Goal: Book appointment/travel/reservation

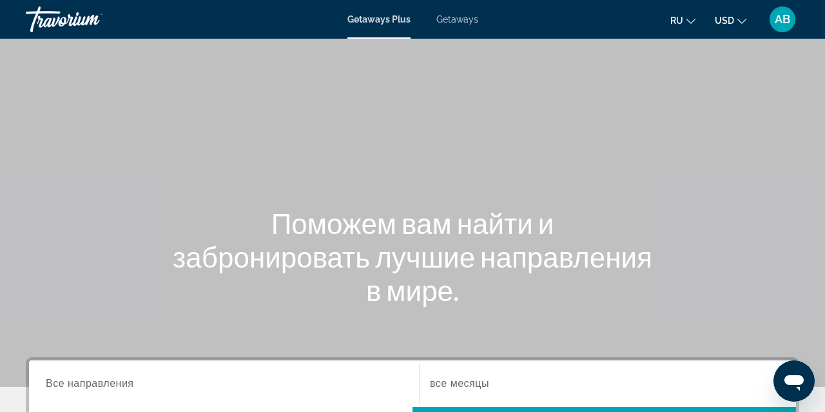
click at [462, 20] on span "Getaways" at bounding box center [457, 19] width 42 height 10
click at [181, 383] on input "Destination Все направления" at bounding box center [224, 384] width 357 height 15
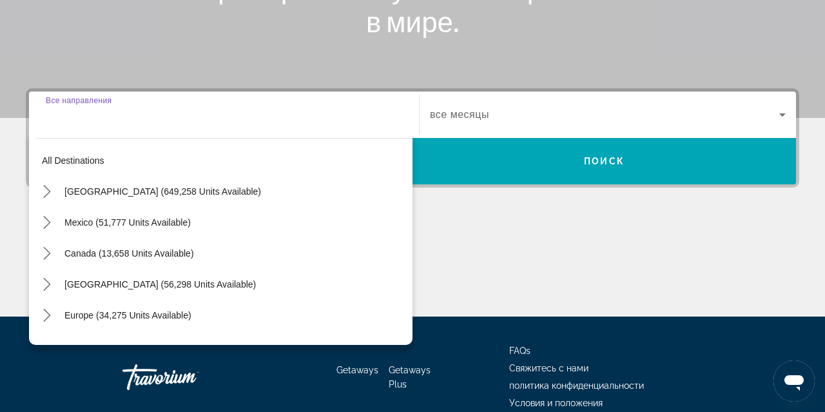
scroll to position [315, 0]
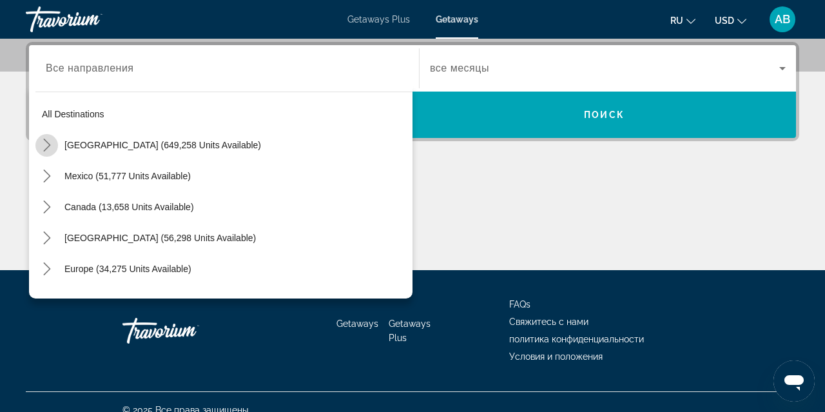
click at [48, 146] on icon "Toggle United States (649,258 units available) submenu" at bounding box center [47, 145] width 13 height 13
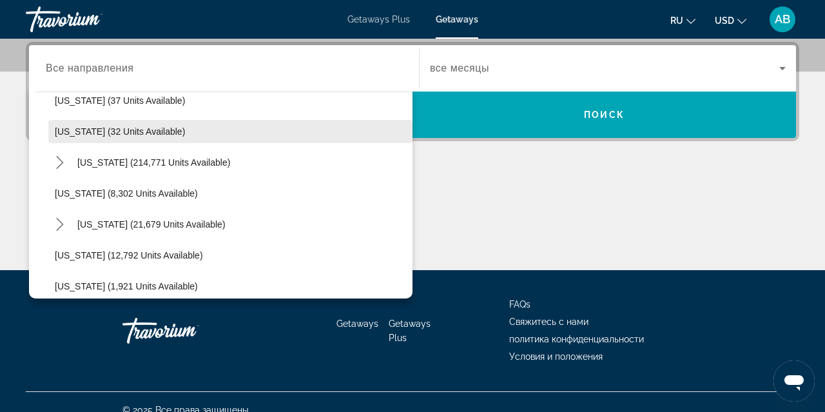
scroll to position [210, 0]
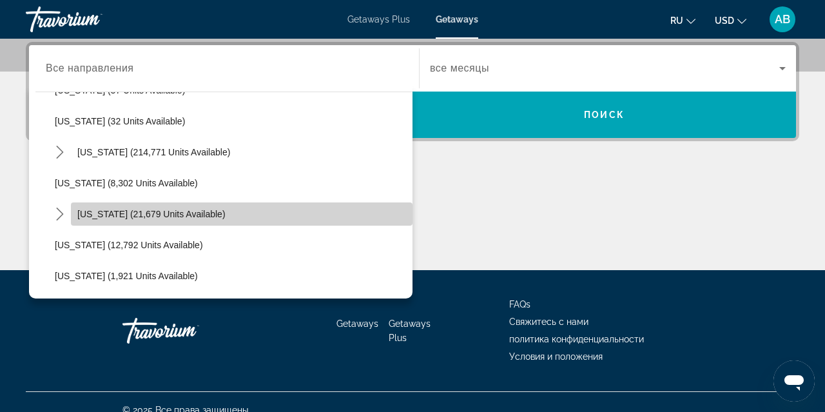
click at [119, 211] on span "[US_STATE] (21,679 units available)" at bounding box center [151, 214] width 148 height 10
type input "**********"
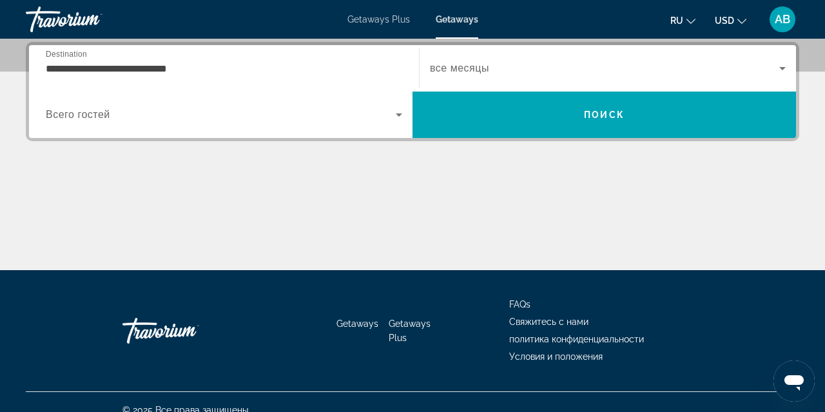
click at [150, 128] on div "Search widget" at bounding box center [224, 115] width 357 height 36
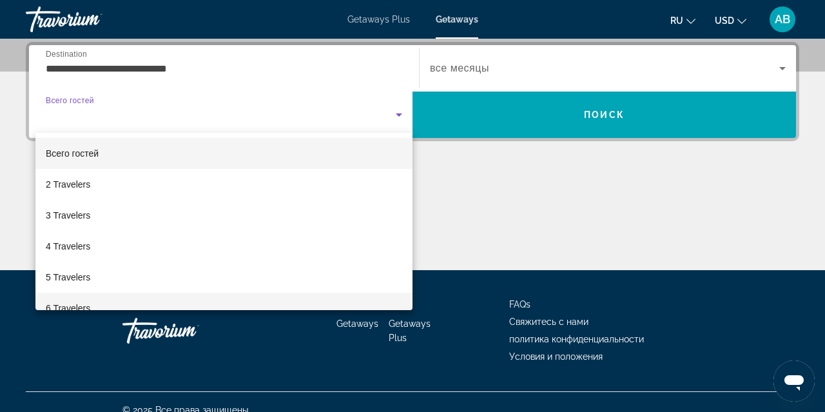
click at [161, 304] on mat-option "6 Travelers" at bounding box center [223, 308] width 377 height 31
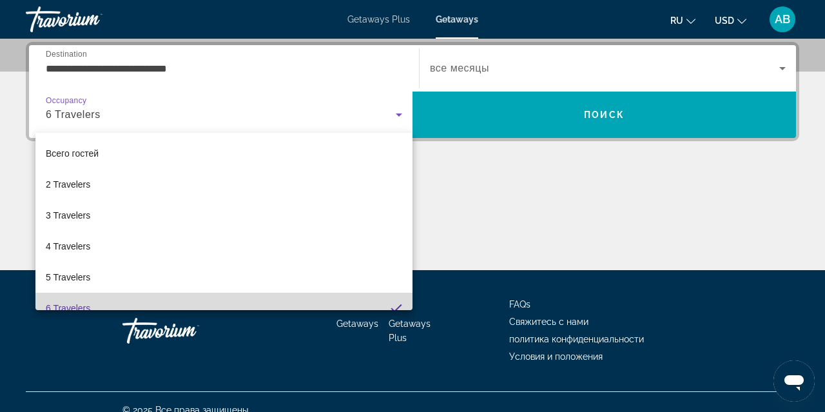
scroll to position [14, 0]
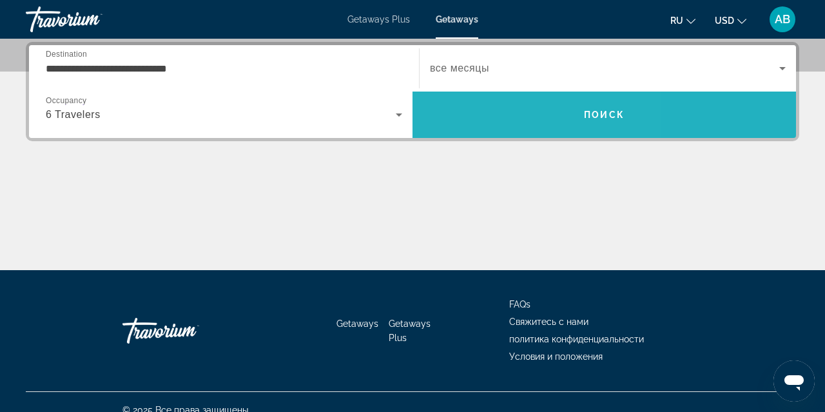
click at [484, 120] on span "Search" at bounding box center [605, 114] width 384 height 31
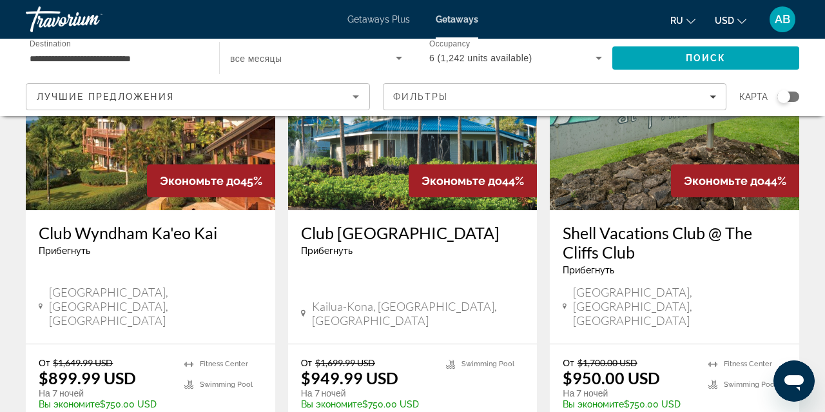
scroll to position [1636, 0]
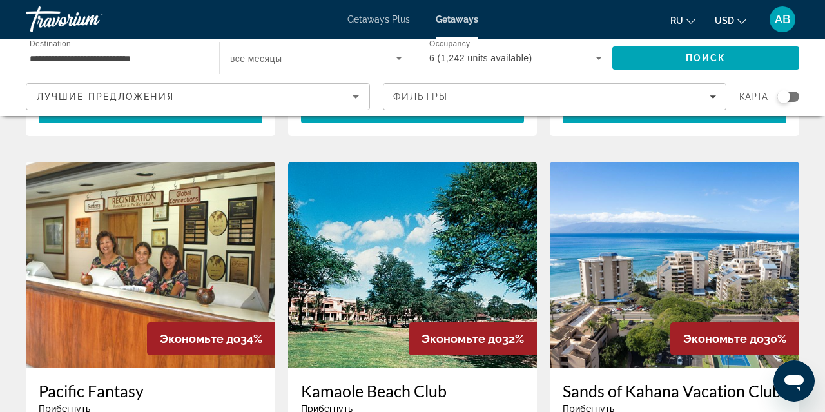
scroll to position [876, 0]
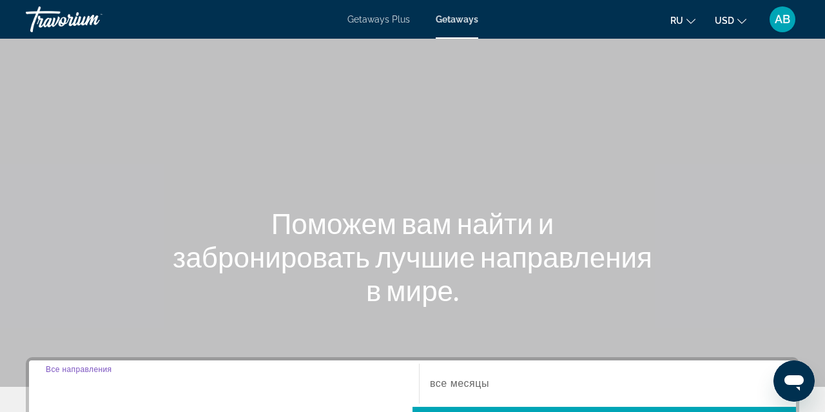
click at [197, 384] on input "Destination Все направления" at bounding box center [224, 384] width 357 height 15
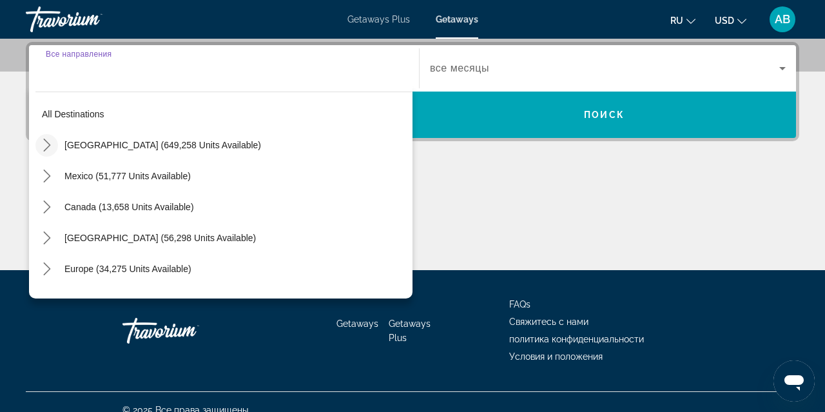
click at [48, 146] on icon "Toggle United States (649,258 units available) submenu" at bounding box center [47, 145] width 13 height 13
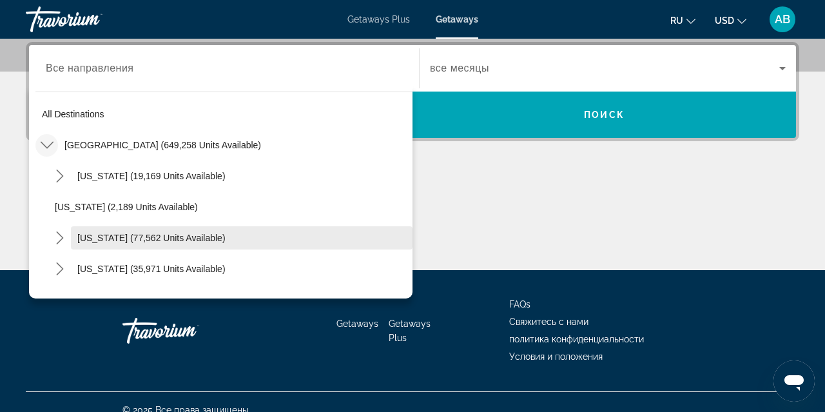
click at [99, 242] on span "[US_STATE] (77,562 units available)" at bounding box center [151, 238] width 148 height 10
type input "**********"
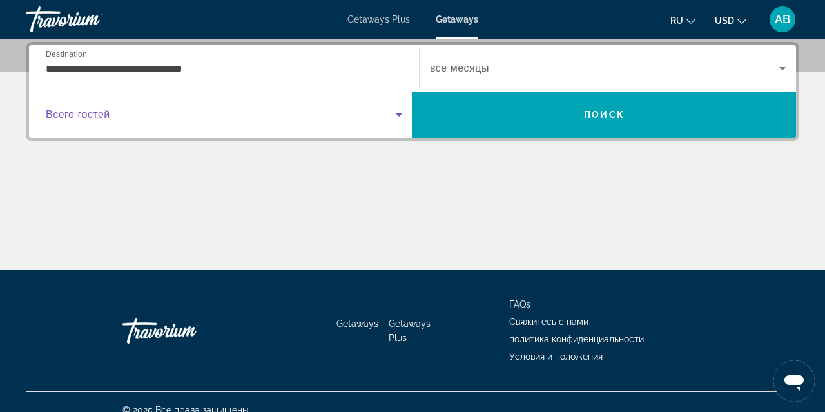
click at [138, 121] on span "Search widget" at bounding box center [221, 114] width 350 height 15
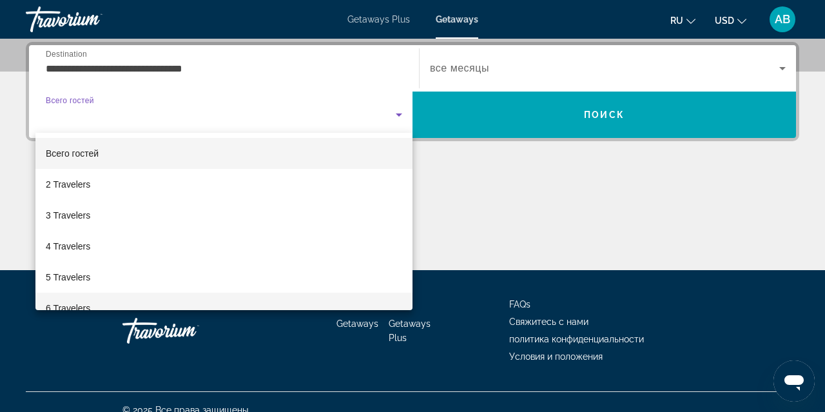
click at [148, 308] on mat-option "6 Travelers" at bounding box center [223, 308] width 377 height 31
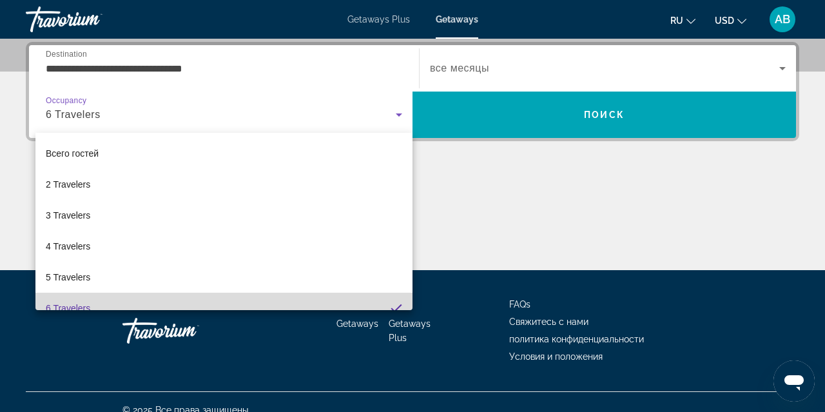
scroll to position [14, 0]
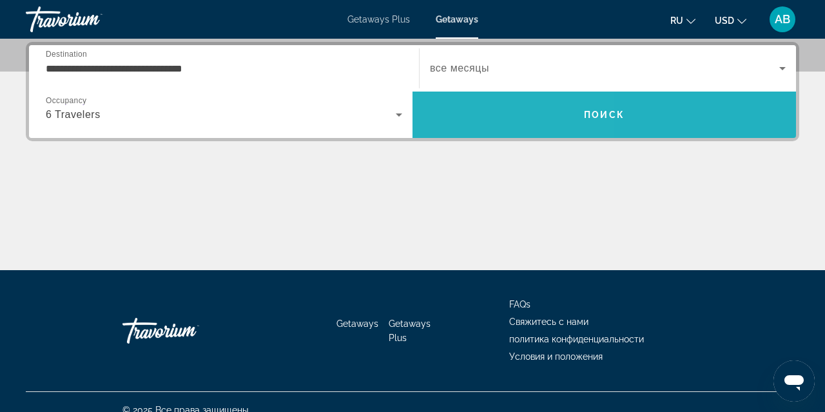
click at [460, 108] on span "Search" at bounding box center [605, 114] width 384 height 31
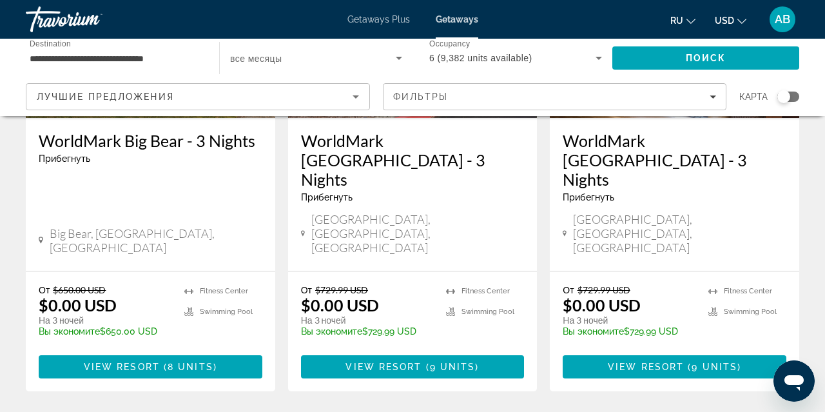
scroll to position [1787, 0]
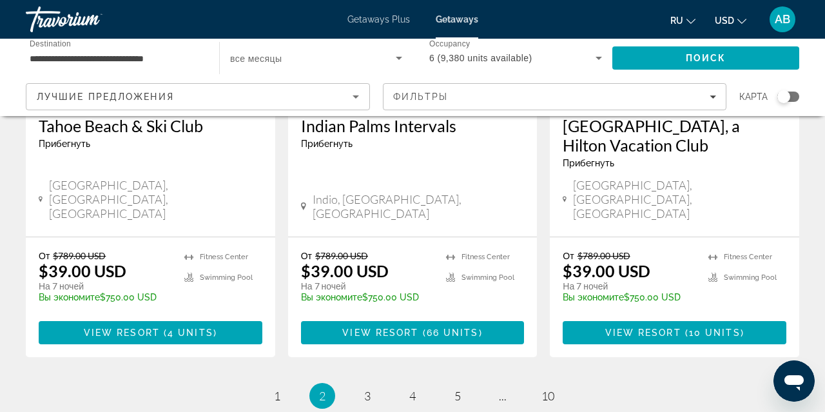
scroll to position [1801, 0]
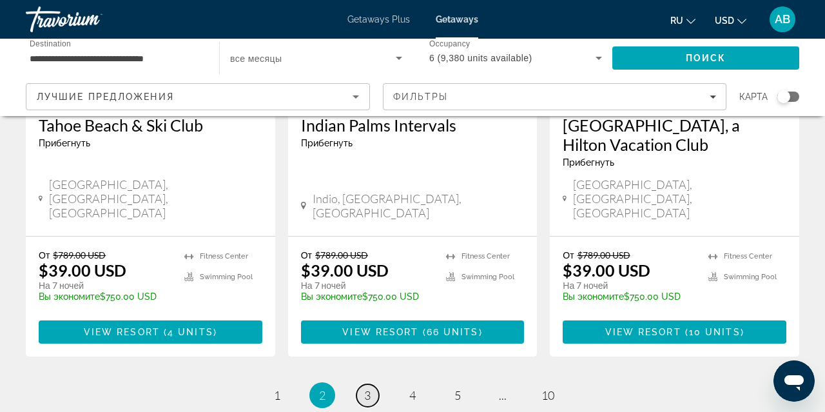
click at [369, 388] on span "3" at bounding box center [367, 395] width 6 height 14
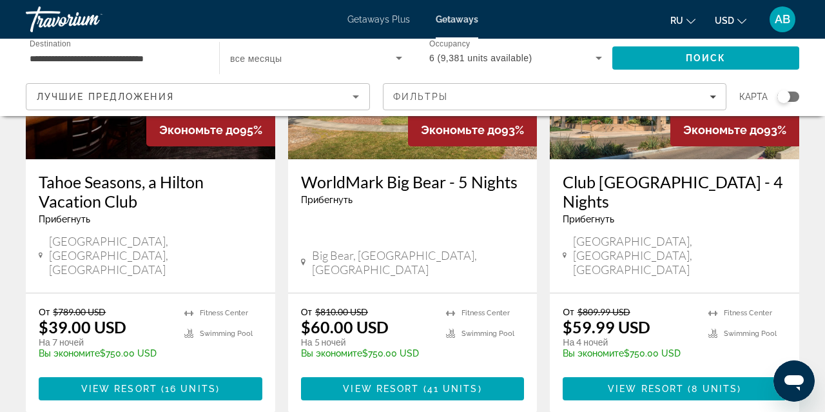
scroll to position [210, 0]
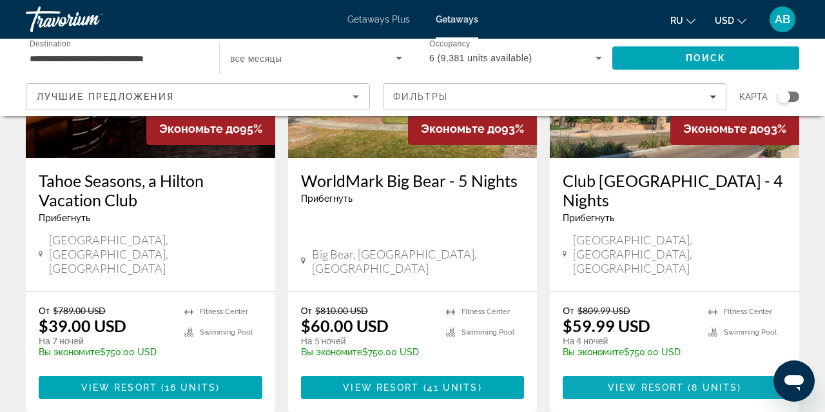
click at [635, 382] on span "View Resort" at bounding box center [646, 387] width 76 height 10
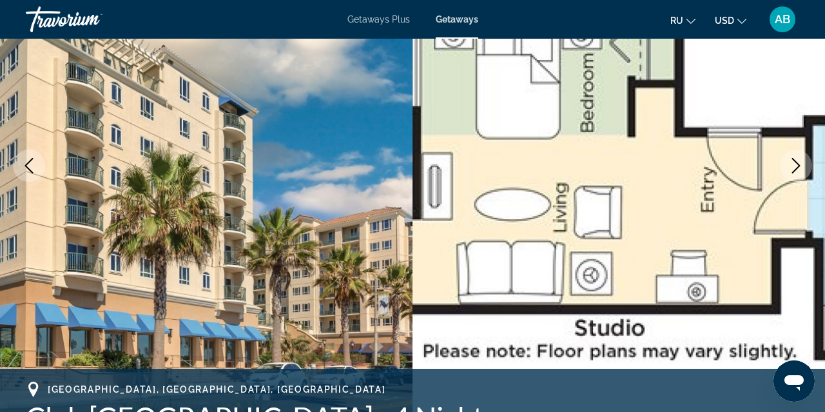
scroll to position [181, 0]
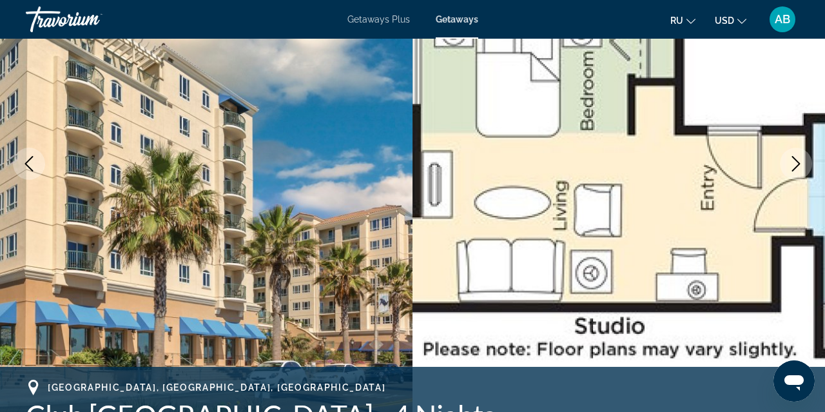
click at [797, 161] on icon "Next image" at bounding box center [796, 163] width 8 height 15
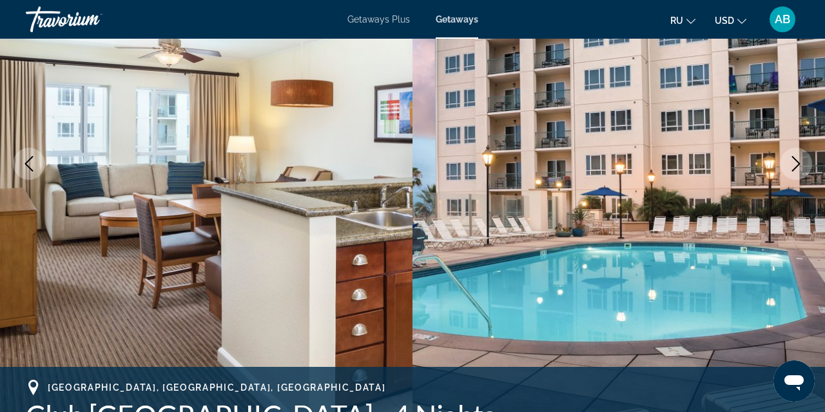
click at [797, 161] on icon "Next image" at bounding box center [796, 163] width 8 height 15
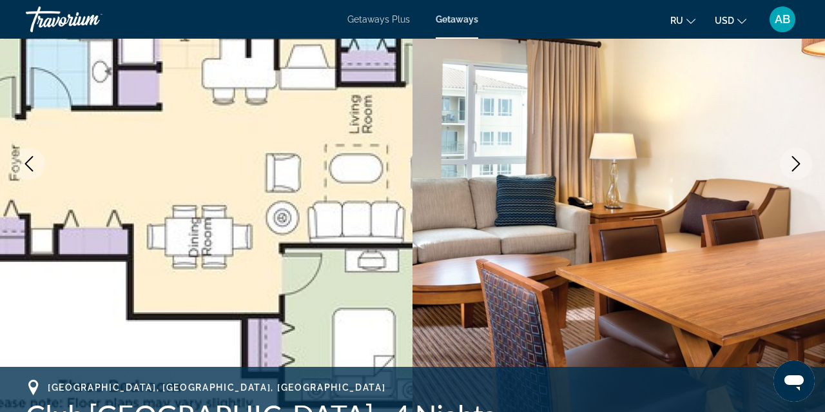
click at [797, 161] on icon "Next image" at bounding box center [796, 163] width 8 height 15
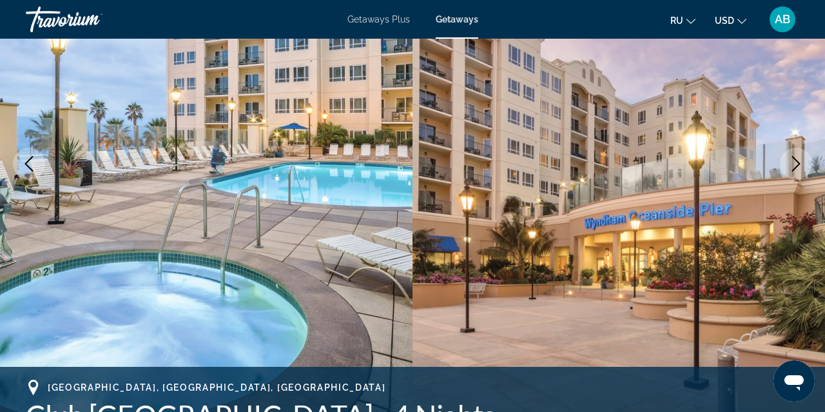
click at [797, 161] on icon "Next image" at bounding box center [796, 163] width 8 height 15
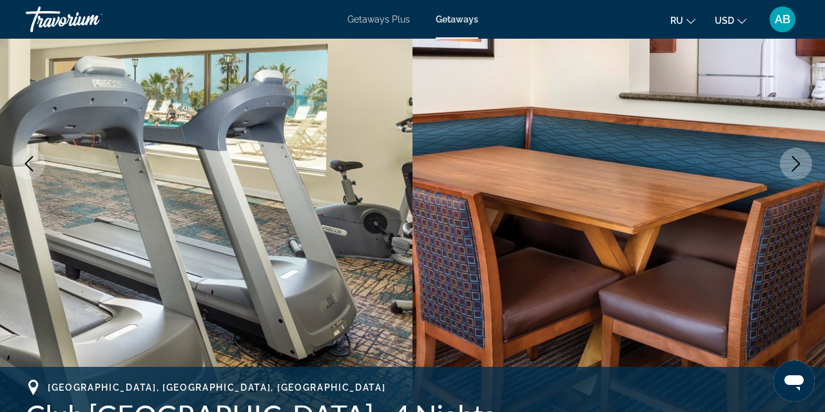
click at [797, 161] on icon "Next image" at bounding box center [796, 163] width 8 height 15
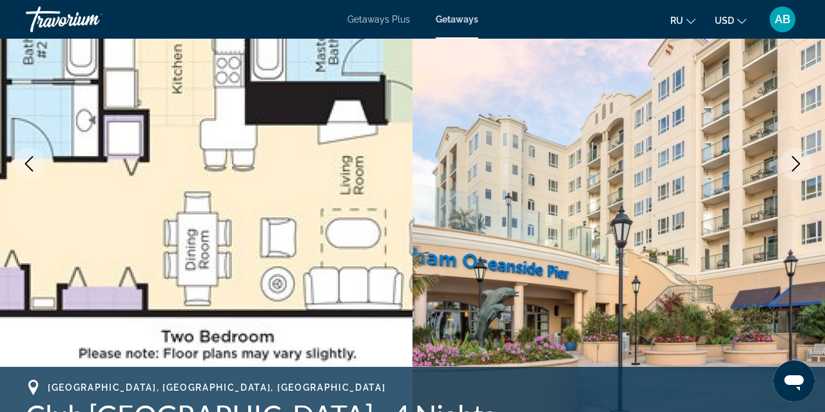
click at [797, 161] on icon "Next image" at bounding box center [796, 163] width 8 height 15
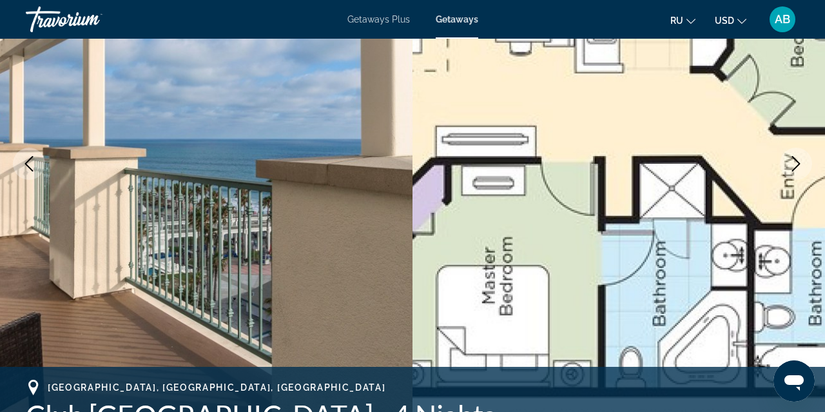
click at [797, 161] on icon "Next image" at bounding box center [796, 163] width 8 height 15
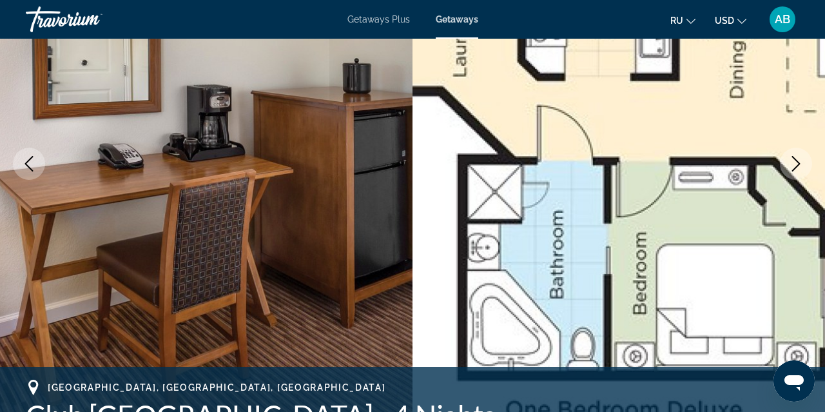
click at [797, 161] on icon "Next image" at bounding box center [796, 163] width 8 height 15
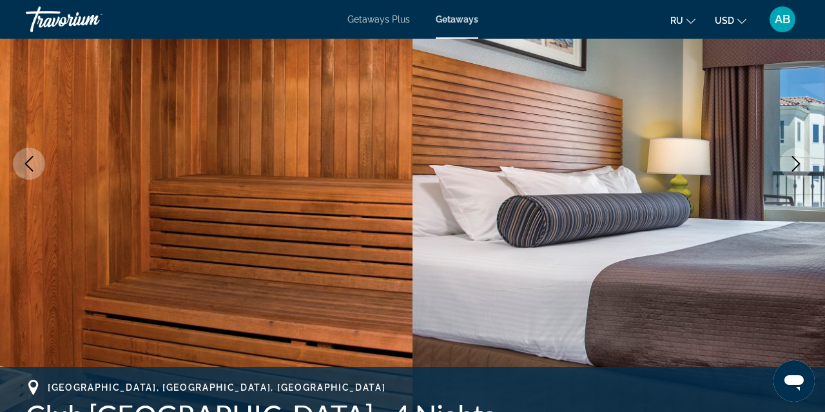
click at [797, 161] on icon "Next image" at bounding box center [796, 163] width 8 height 15
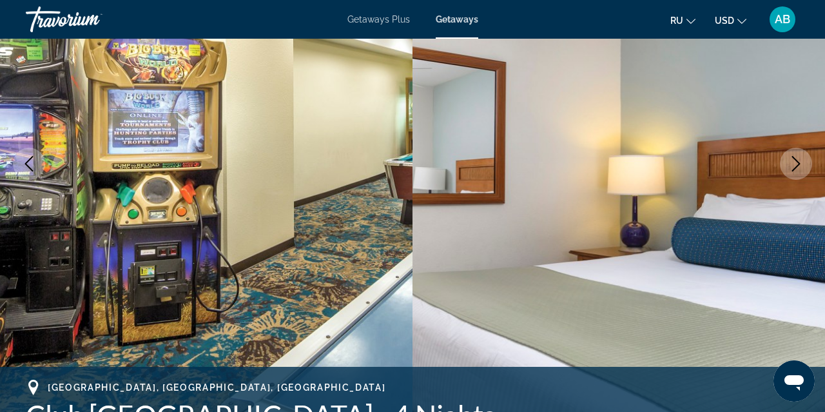
click at [797, 161] on icon "Next image" at bounding box center [796, 163] width 8 height 15
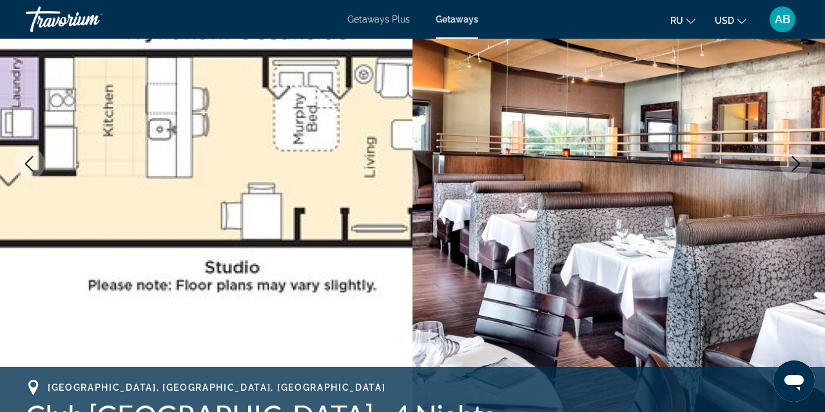
click at [797, 161] on icon "Next image" at bounding box center [796, 163] width 8 height 15
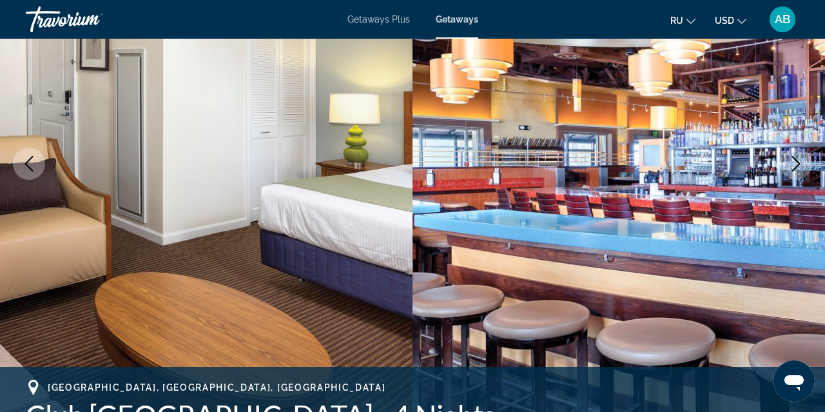
click at [797, 161] on icon "Next image" at bounding box center [796, 163] width 8 height 15
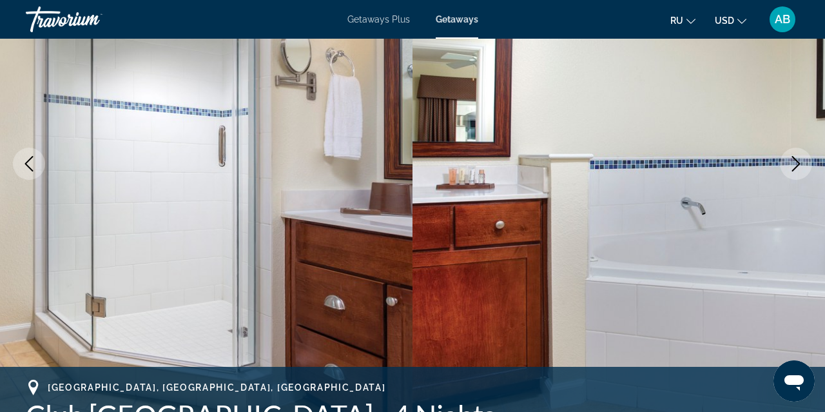
click at [797, 161] on icon "Next image" at bounding box center [796, 163] width 8 height 15
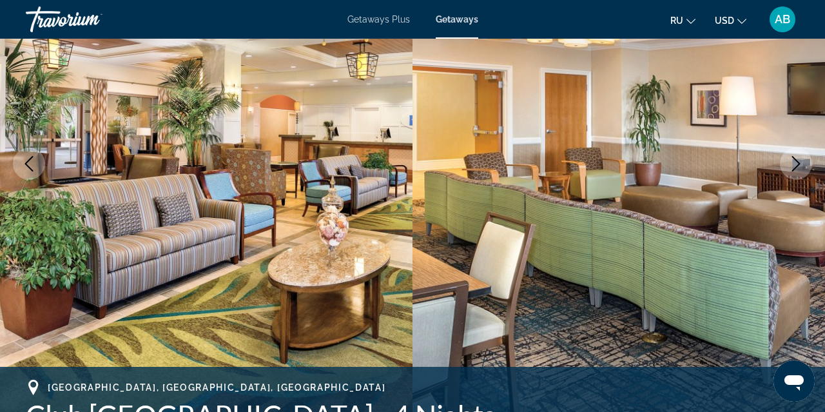
click at [797, 161] on icon "Next image" at bounding box center [796, 163] width 8 height 15
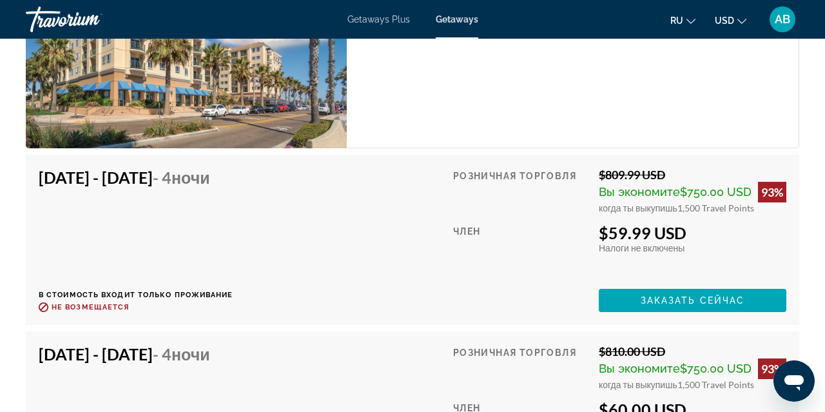
scroll to position [2707, 0]
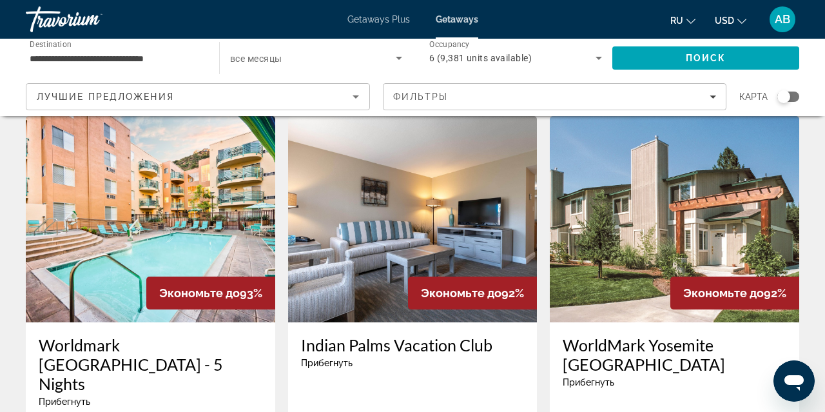
scroll to position [1573, 0]
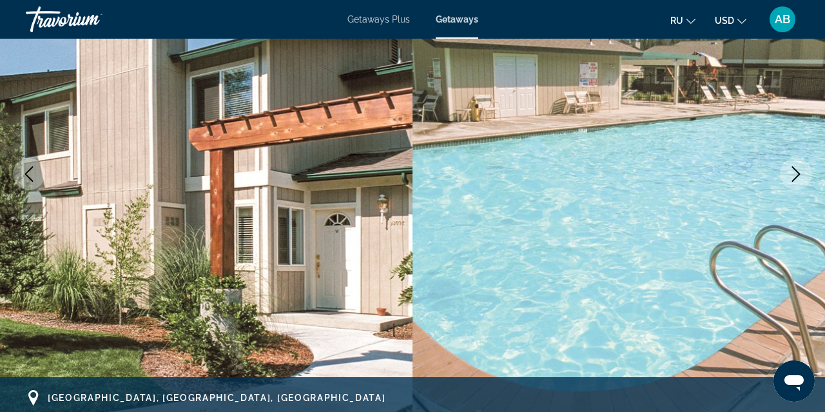
scroll to position [191, 0]
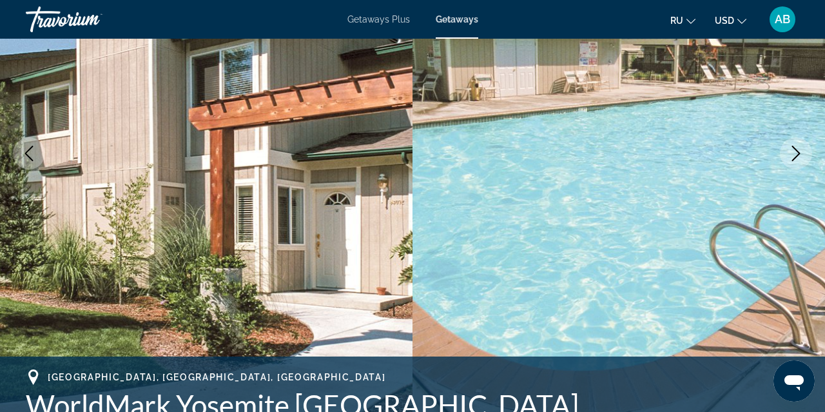
click at [797, 152] on icon "Next image" at bounding box center [795, 153] width 15 height 15
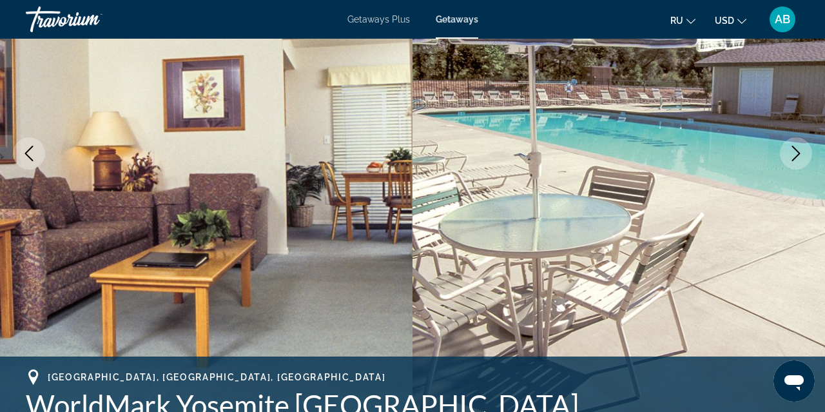
click at [798, 152] on icon "Next image" at bounding box center [796, 153] width 8 height 15
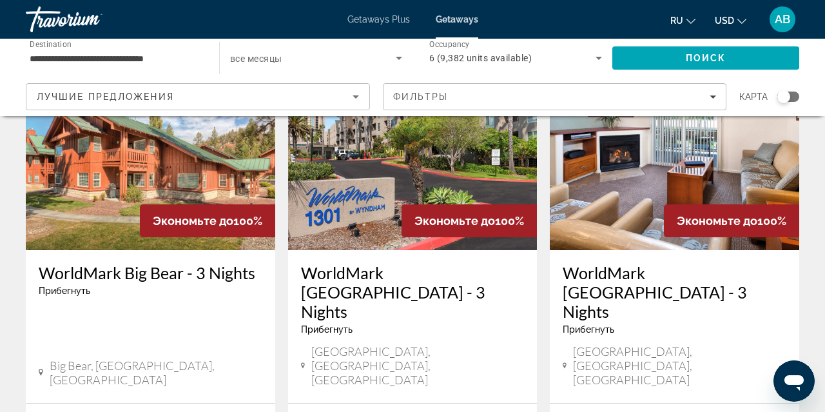
scroll to position [1654, 0]
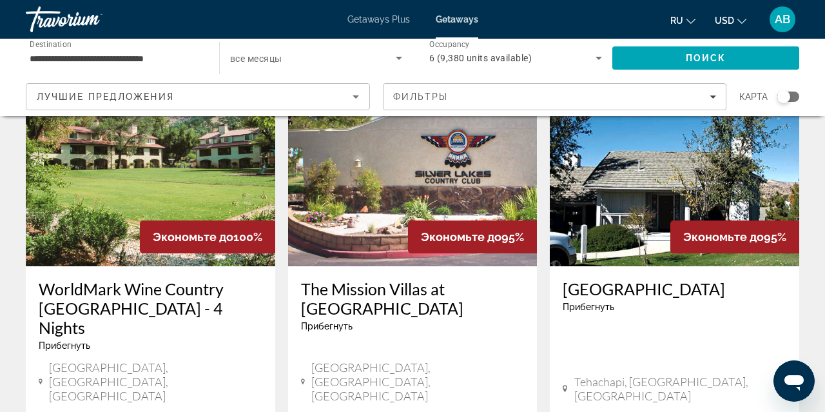
scroll to position [1133, 0]
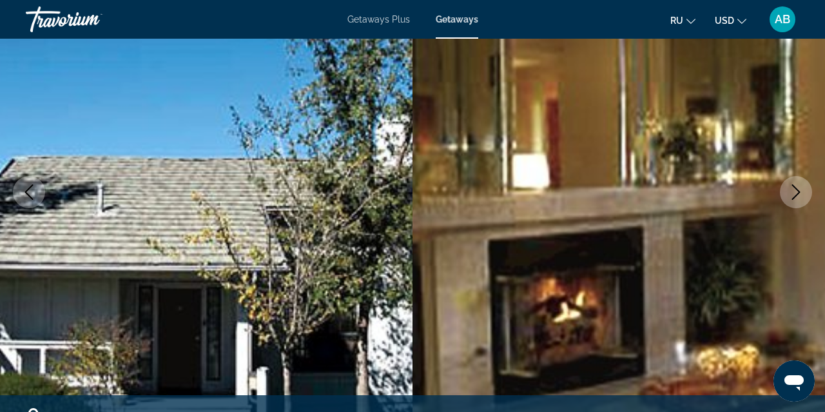
scroll to position [154, 0]
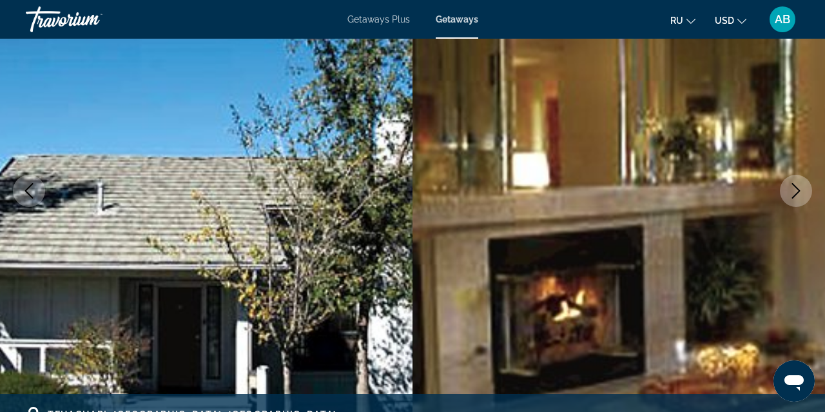
click at [795, 186] on icon "Next image" at bounding box center [796, 190] width 8 height 15
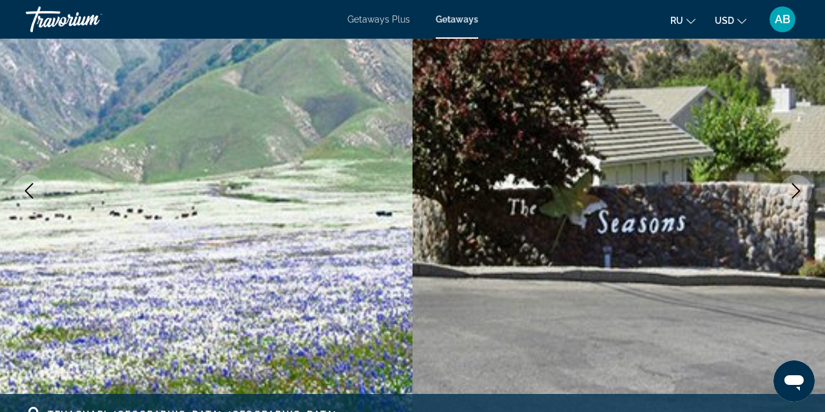
click at [795, 186] on icon "Next image" at bounding box center [796, 190] width 8 height 15
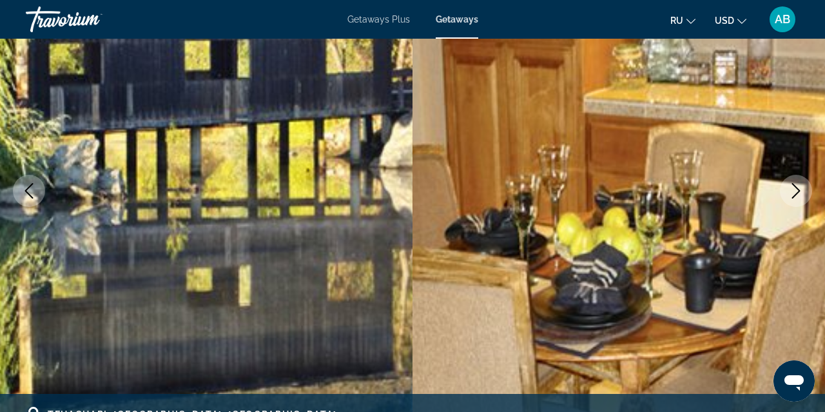
click at [796, 186] on icon "Next image" at bounding box center [796, 190] width 8 height 15
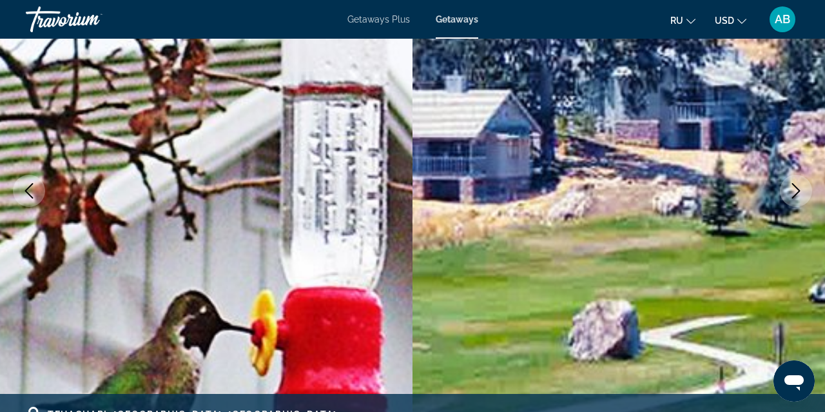
click at [796, 186] on icon "Next image" at bounding box center [796, 190] width 8 height 15
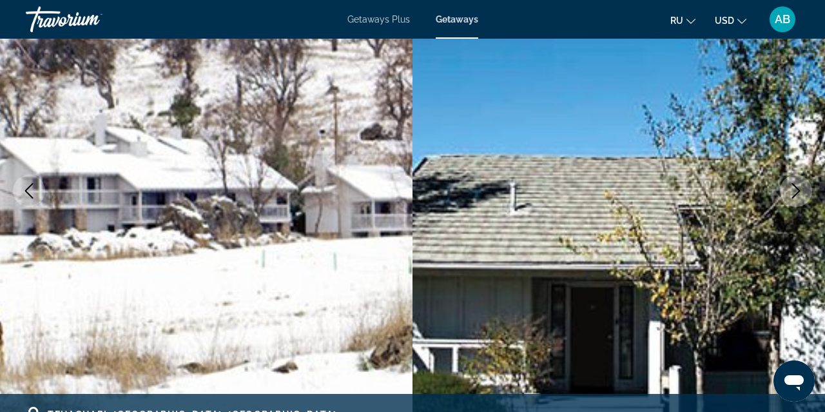
click at [796, 186] on icon "Next image" at bounding box center [796, 190] width 8 height 15
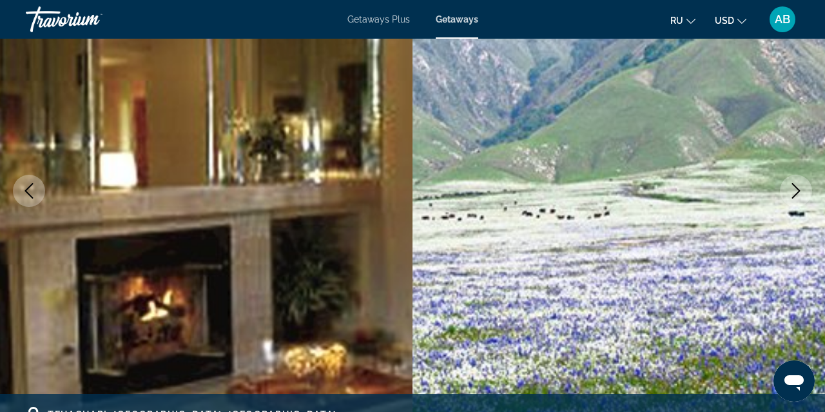
click at [796, 186] on icon "Next image" at bounding box center [796, 190] width 8 height 15
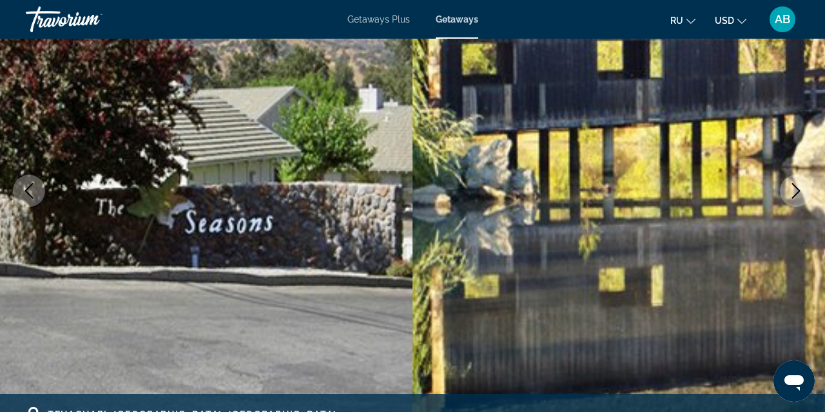
click at [796, 186] on icon "Next image" at bounding box center [796, 190] width 8 height 15
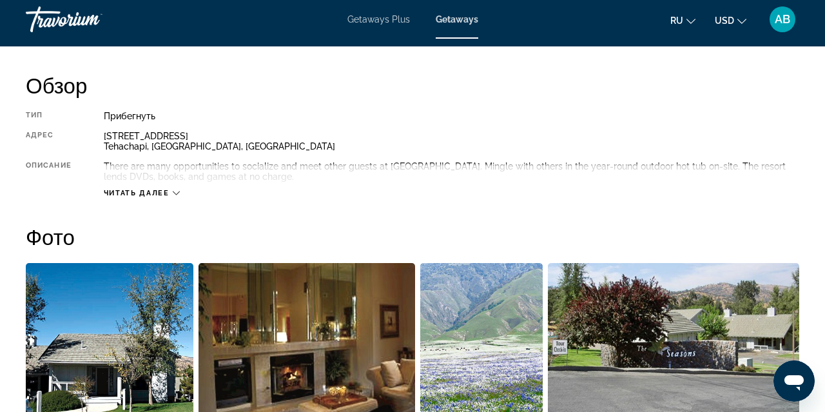
scroll to position [642, 0]
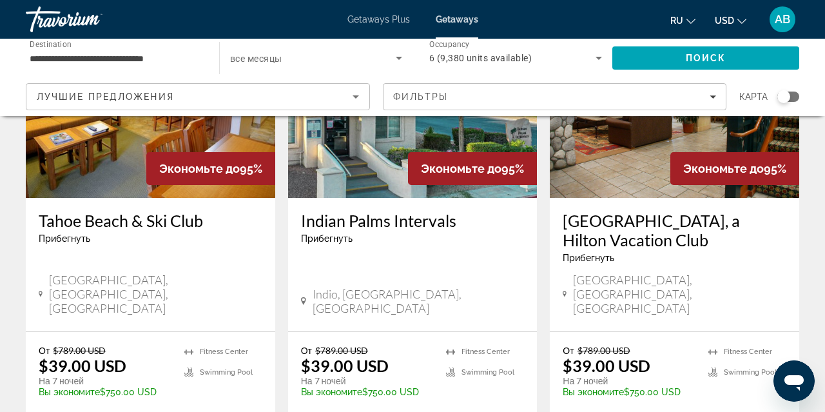
scroll to position [1707, 0]
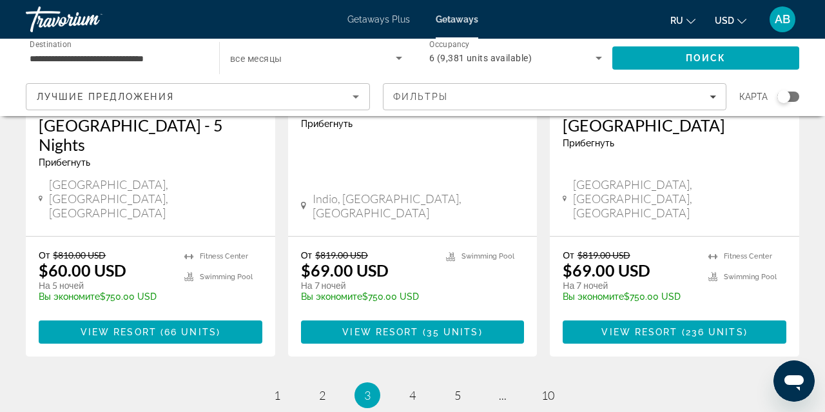
scroll to position [1806, 0]
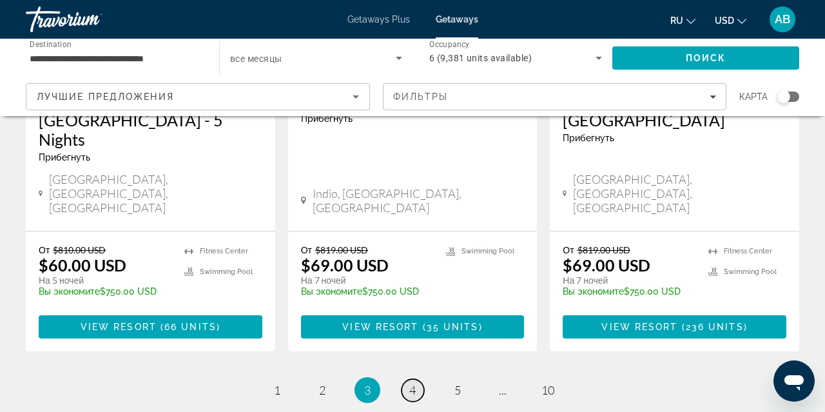
click at [413, 383] on span "4" at bounding box center [412, 390] width 6 height 14
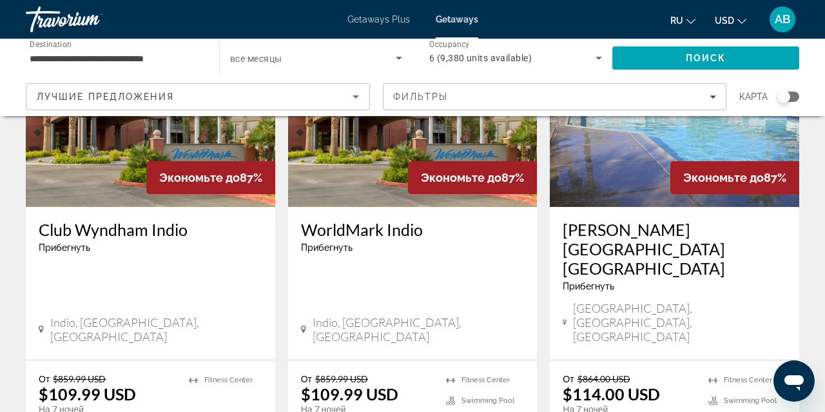
scroll to position [660, 0]
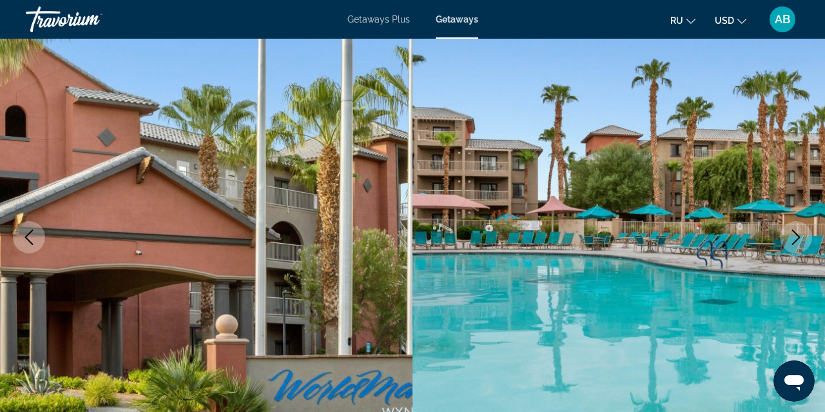
scroll to position [124, 0]
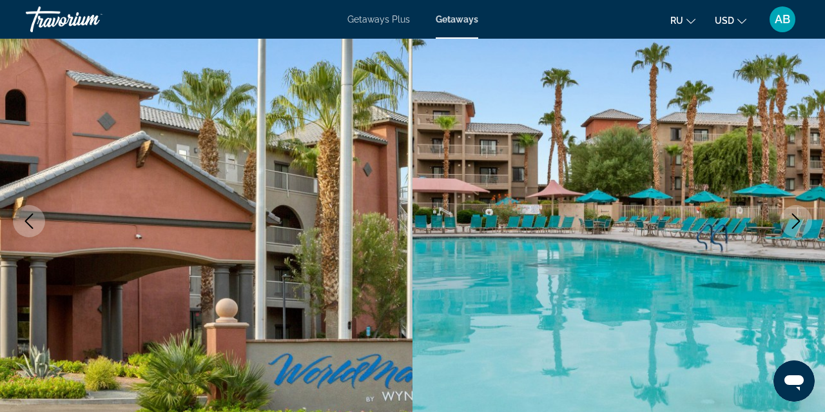
click at [797, 221] on icon "Next image" at bounding box center [795, 220] width 15 height 15
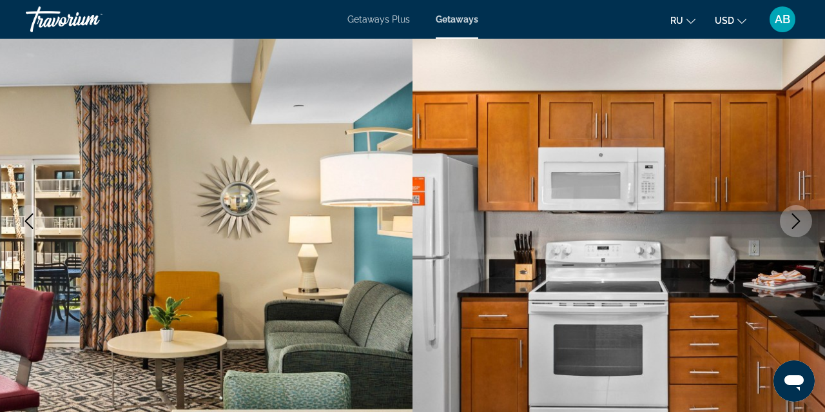
click at [797, 221] on icon "Next image" at bounding box center [795, 220] width 15 height 15
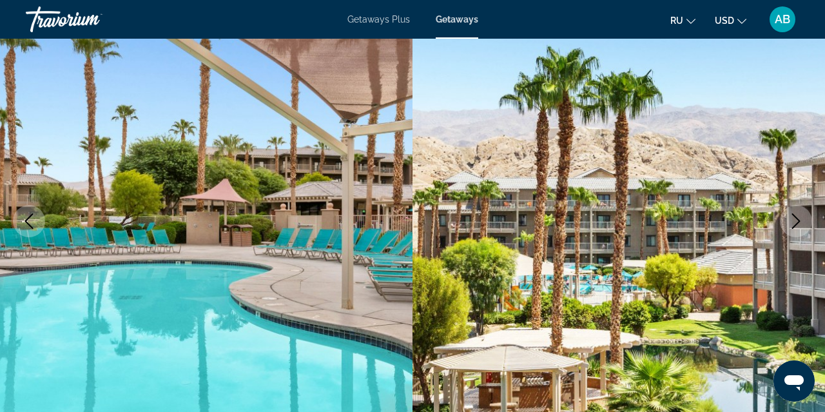
click at [797, 221] on icon "Next image" at bounding box center [795, 220] width 15 height 15
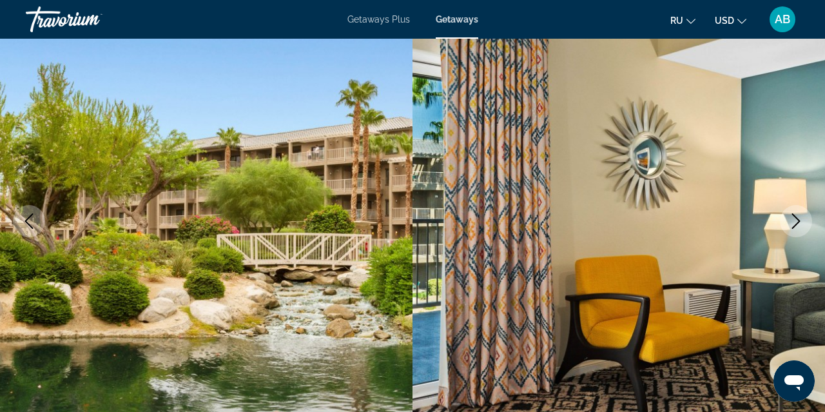
click at [797, 221] on icon "Next image" at bounding box center [795, 220] width 15 height 15
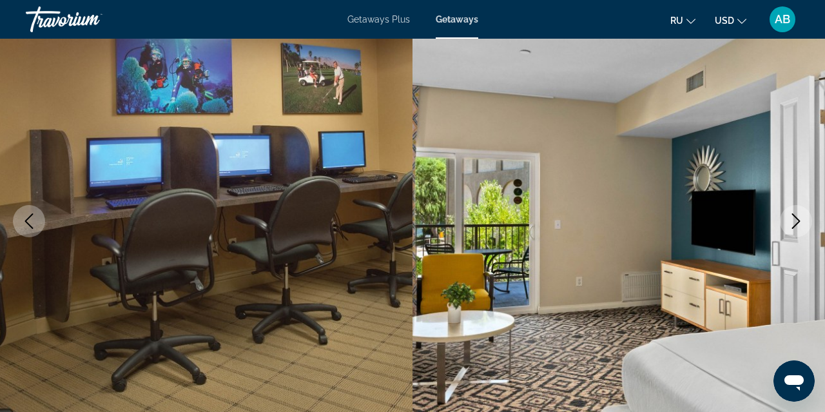
click at [797, 221] on icon "Next image" at bounding box center [795, 220] width 15 height 15
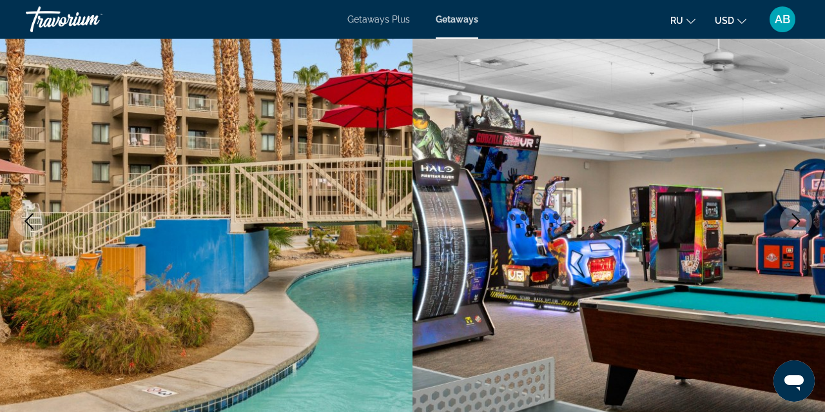
click at [797, 221] on icon "Next image" at bounding box center [795, 220] width 15 height 15
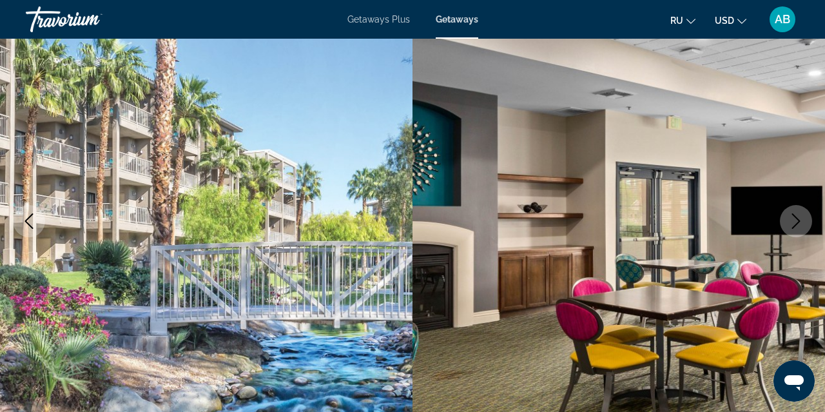
click at [797, 221] on icon "Next image" at bounding box center [795, 220] width 15 height 15
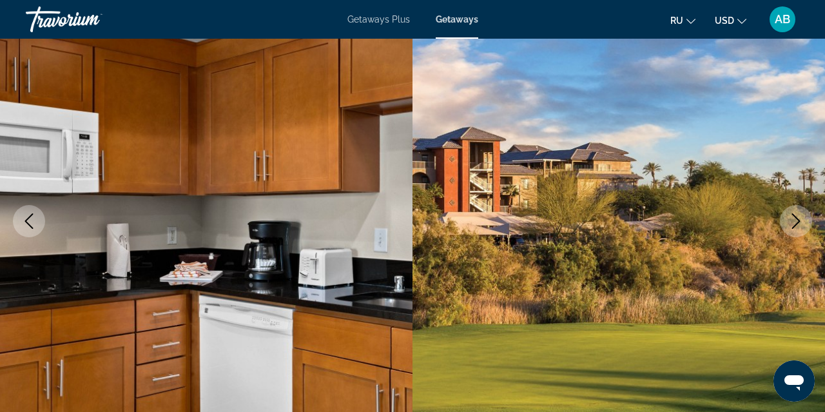
click at [797, 221] on icon "Next image" at bounding box center [795, 220] width 15 height 15
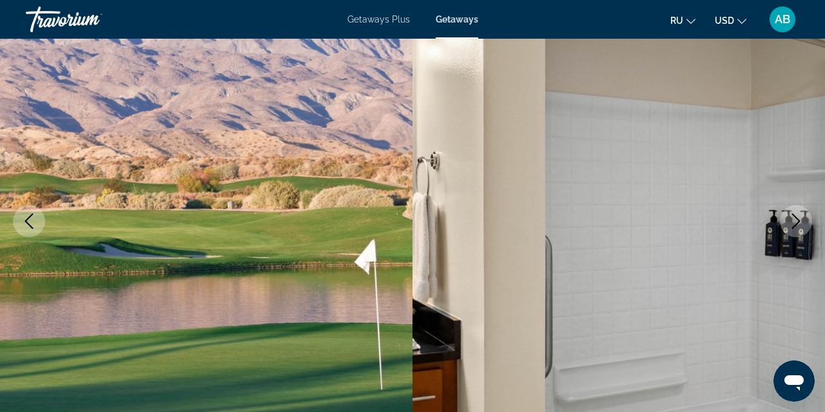
click at [797, 221] on icon "Next image" at bounding box center [795, 220] width 15 height 15
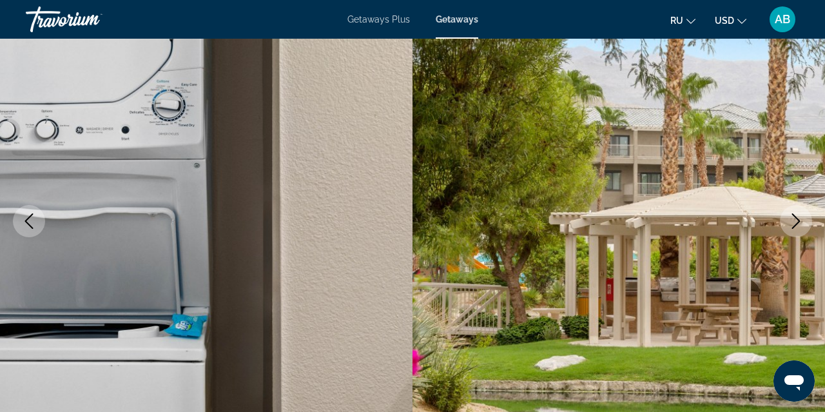
click at [797, 221] on icon "Next image" at bounding box center [795, 220] width 15 height 15
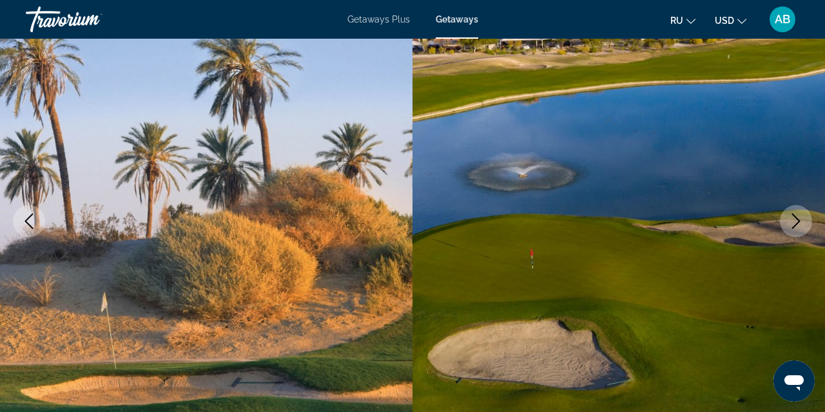
click at [797, 221] on icon "Next image" at bounding box center [795, 220] width 15 height 15
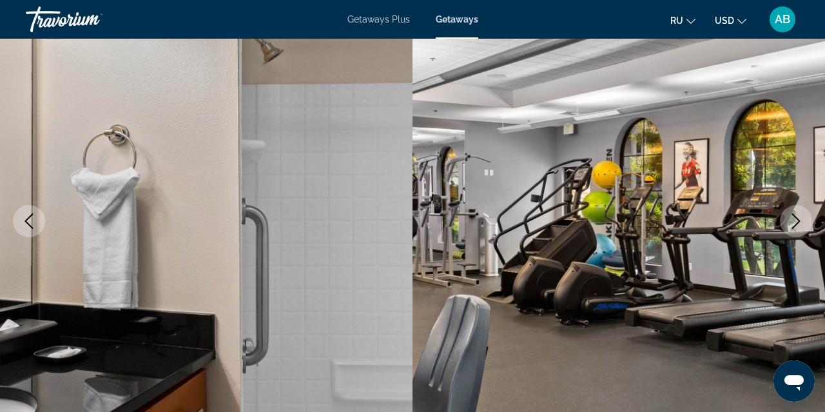
click at [797, 221] on icon "Next image" at bounding box center [795, 220] width 15 height 15
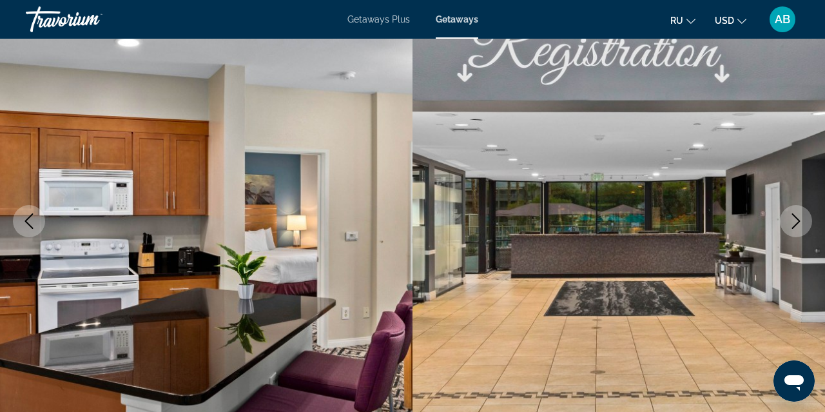
click at [797, 221] on icon "Next image" at bounding box center [795, 220] width 15 height 15
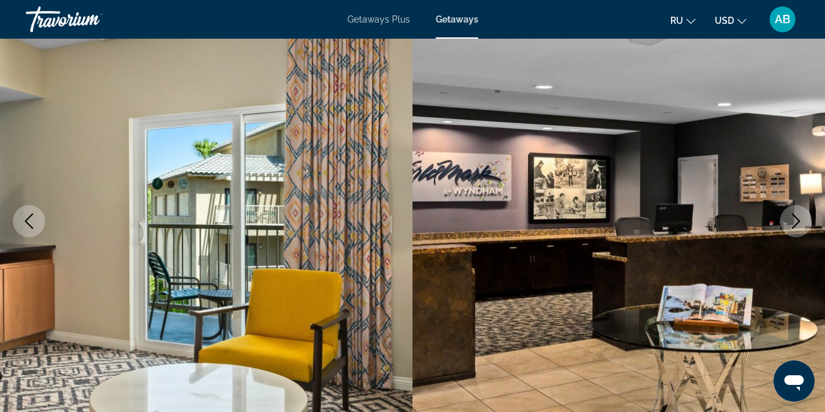
click at [797, 221] on icon "Next image" at bounding box center [795, 220] width 15 height 15
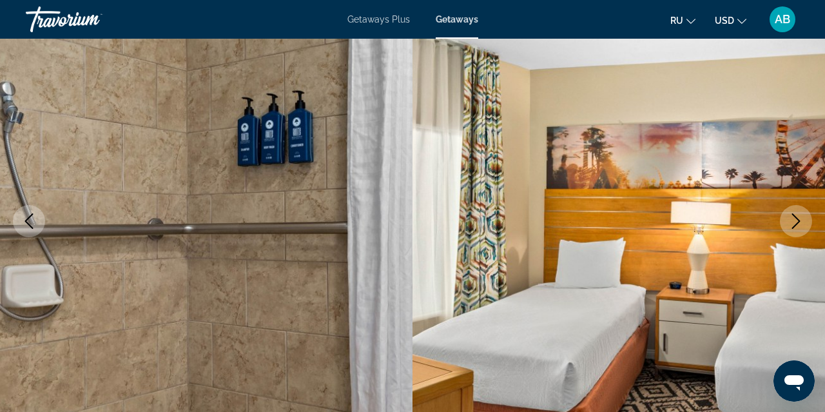
click at [797, 221] on icon "Next image" at bounding box center [795, 220] width 15 height 15
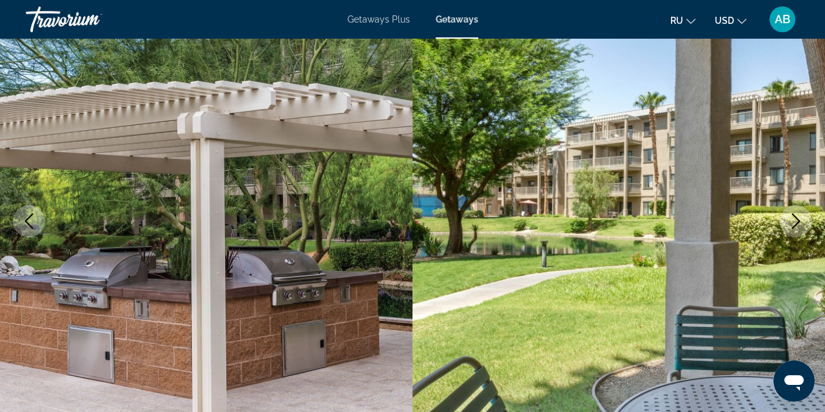
click at [797, 221] on icon "Next image" at bounding box center [795, 220] width 15 height 15
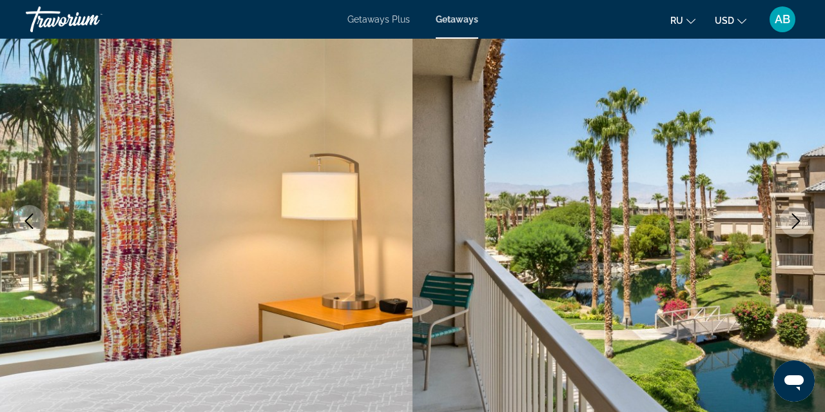
click at [797, 221] on icon "Next image" at bounding box center [795, 220] width 15 height 15
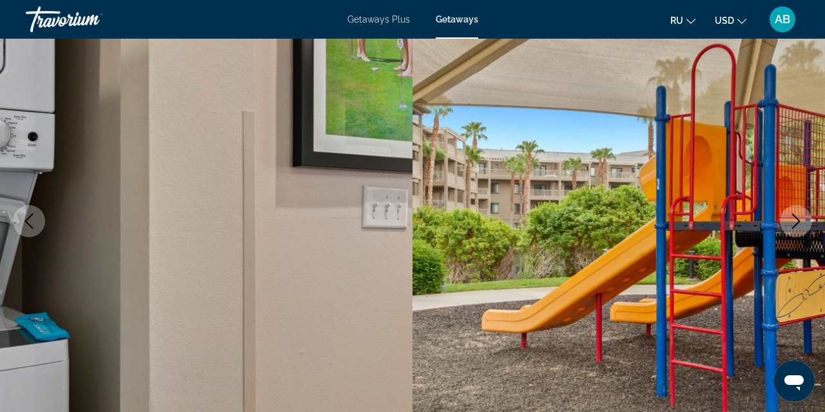
click at [797, 221] on icon "Next image" at bounding box center [795, 220] width 15 height 15
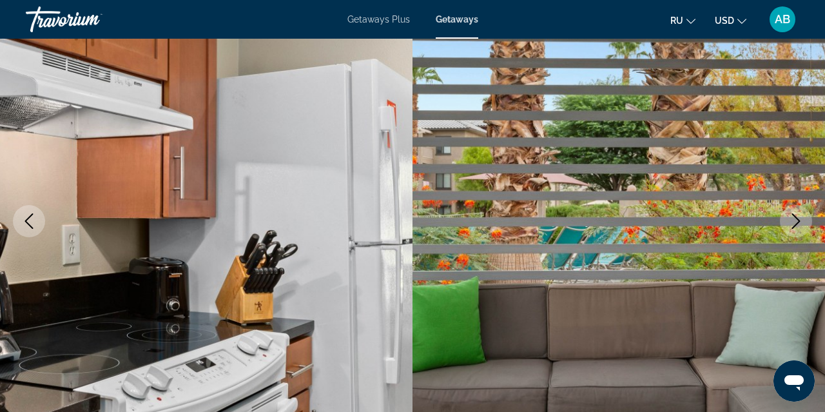
click at [797, 221] on icon "Next image" at bounding box center [795, 220] width 15 height 15
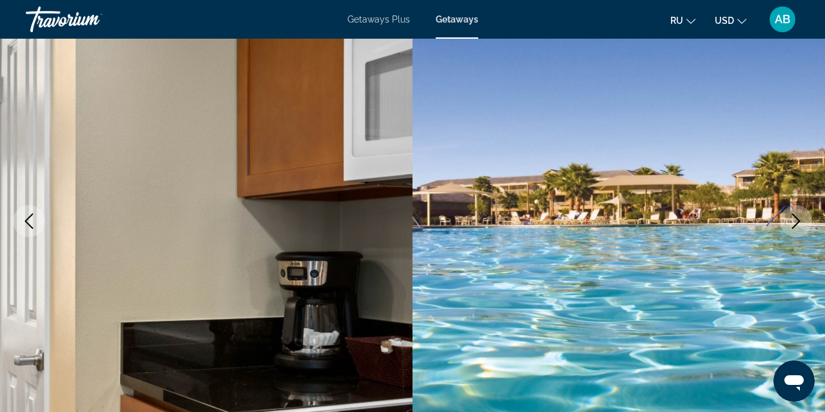
click at [797, 221] on icon "Next image" at bounding box center [795, 220] width 15 height 15
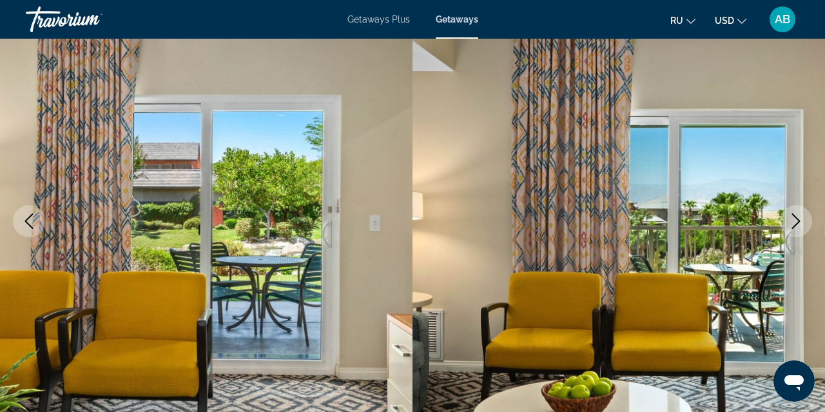
click at [797, 221] on icon "Next image" at bounding box center [795, 220] width 15 height 15
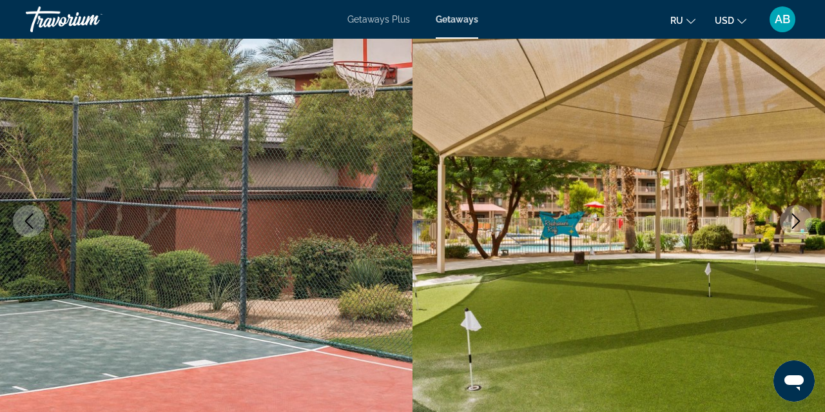
click at [797, 221] on icon "Next image" at bounding box center [795, 220] width 15 height 15
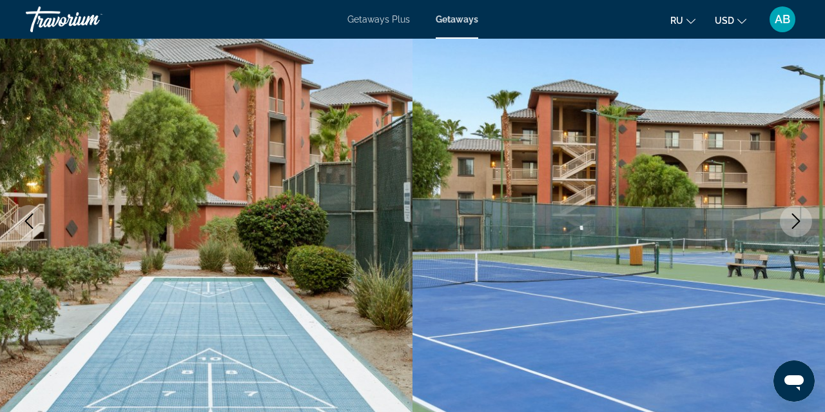
click at [797, 221] on icon "Next image" at bounding box center [795, 220] width 15 height 15
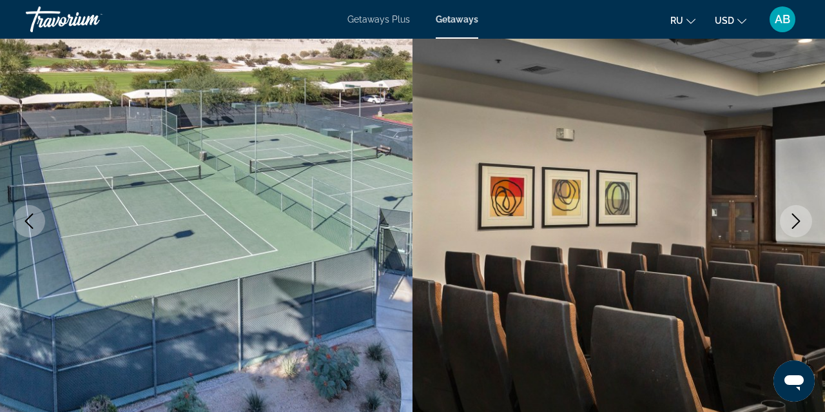
click at [797, 221] on icon "Next image" at bounding box center [795, 220] width 15 height 15
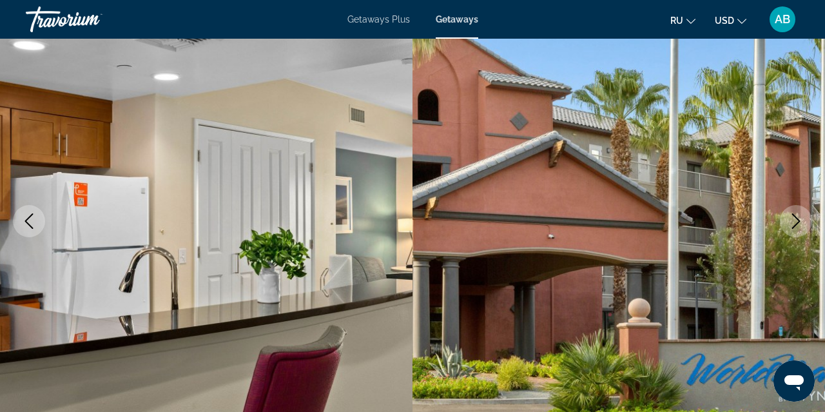
click at [797, 221] on icon "Next image" at bounding box center [795, 220] width 15 height 15
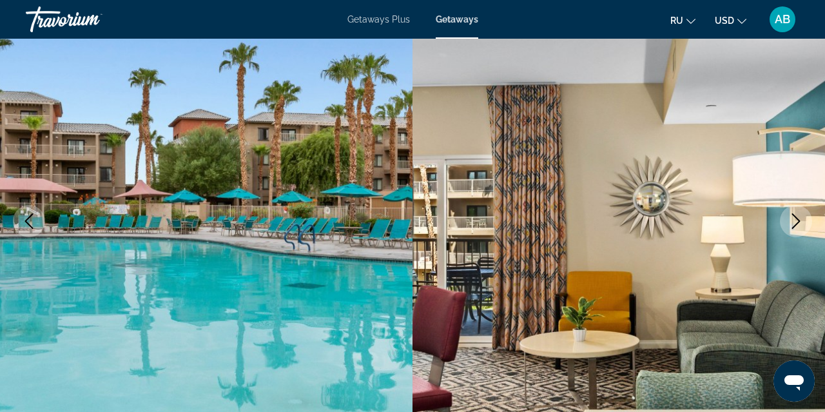
click at [797, 221] on icon "Next image" at bounding box center [795, 220] width 15 height 15
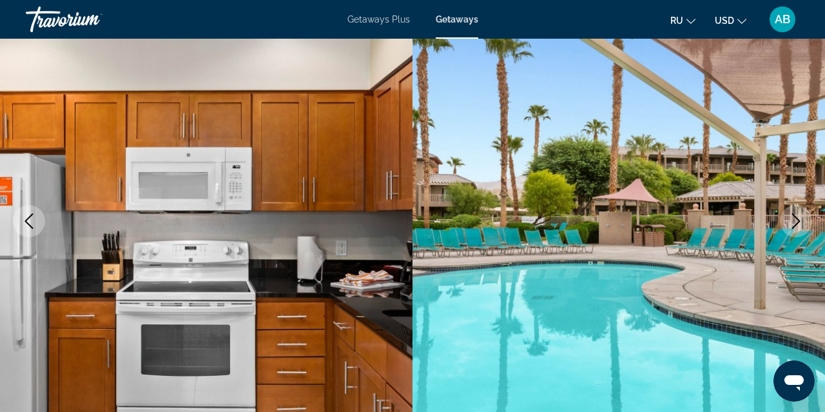
click at [797, 221] on icon "Next image" at bounding box center [795, 220] width 15 height 15
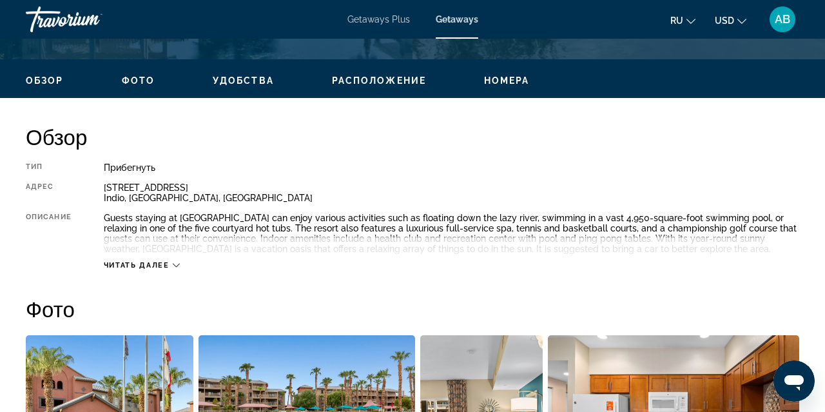
scroll to position [591, 0]
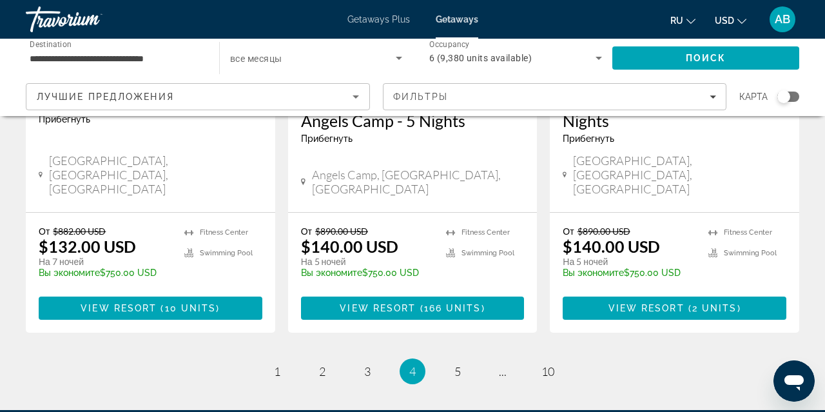
scroll to position [1749, 0]
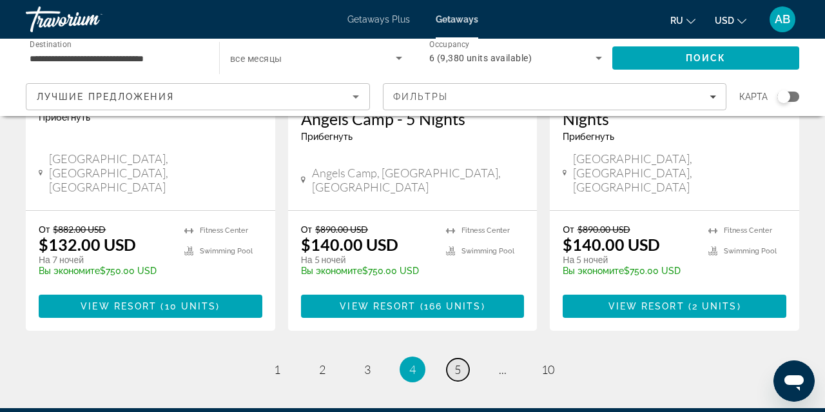
click at [456, 362] on span "5" at bounding box center [458, 369] width 6 height 14
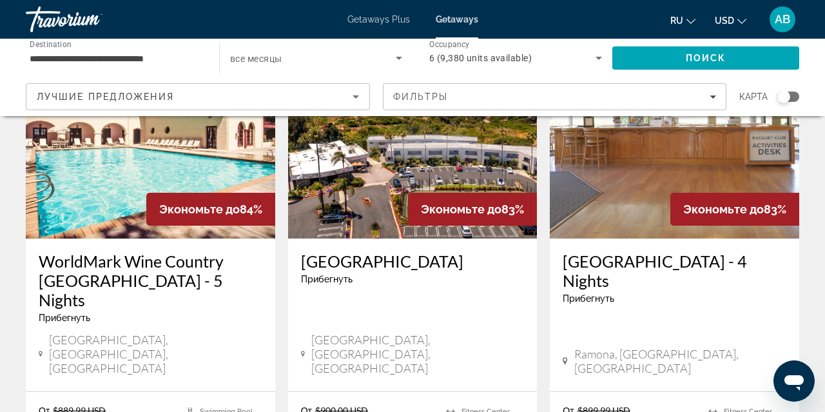
scroll to position [657, 0]
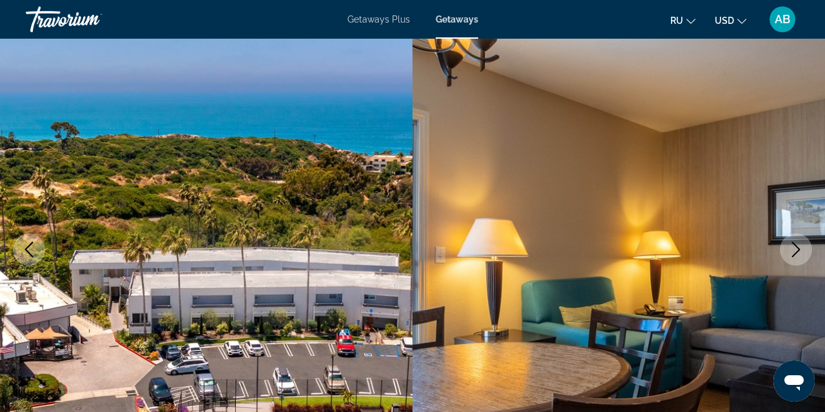
scroll to position [110, 0]
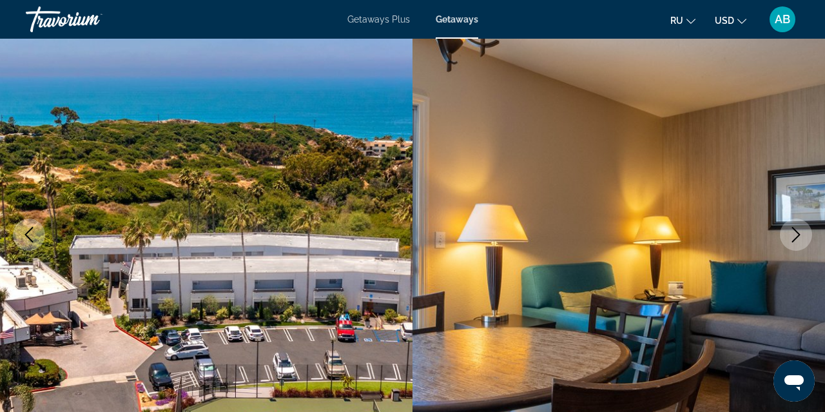
click at [793, 239] on icon "Next image" at bounding box center [795, 234] width 15 height 15
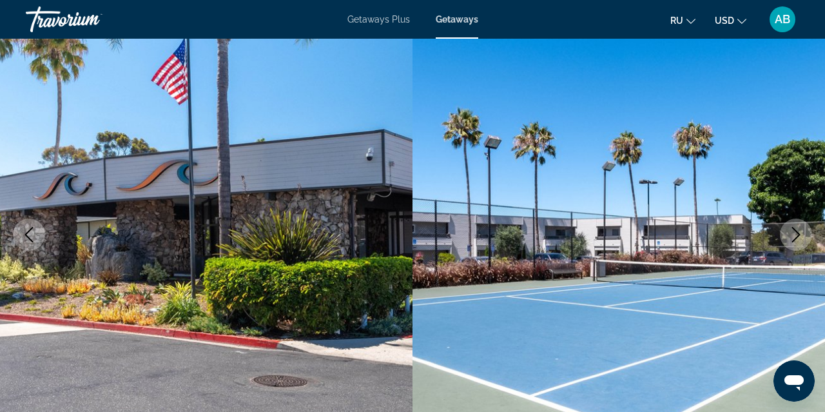
click at [793, 239] on icon "Next image" at bounding box center [795, 234] width 15 height 15
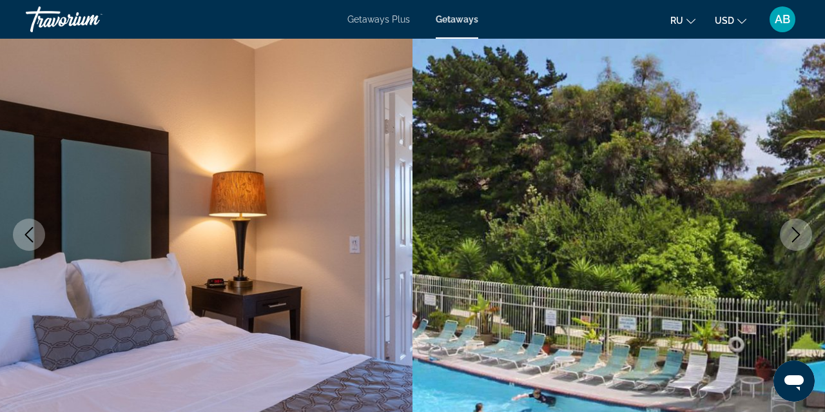
click at [793, 239] on icon "Next image" at bounding box center [795, 234] width 15 height 15
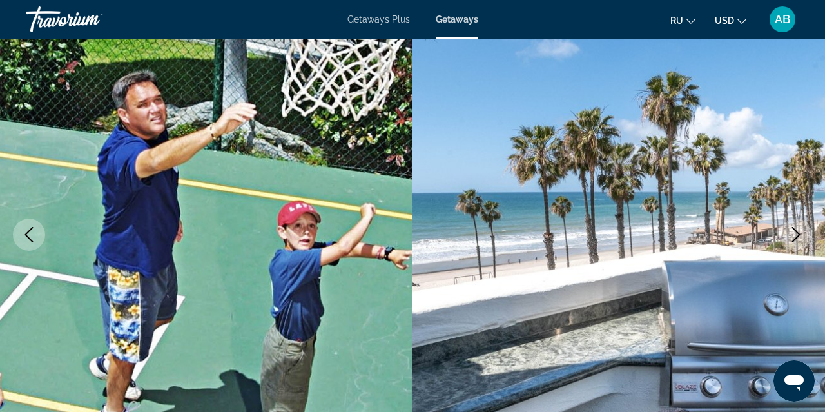
click at [793, 239] on icon "Next image" at bounding box center [795, 234] width 15 height 15
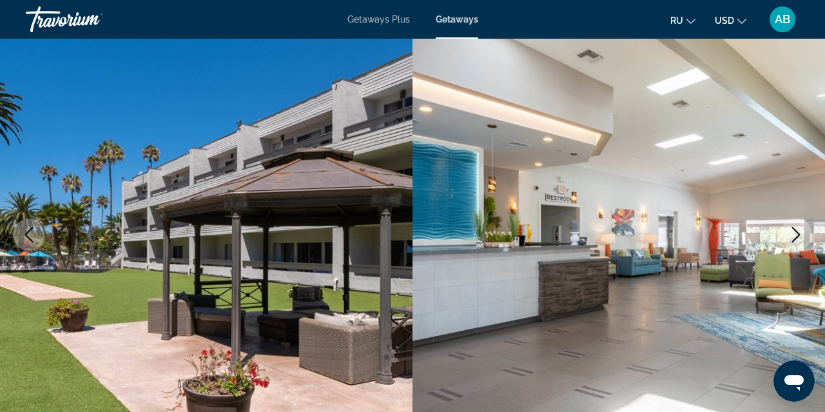
click at [793, 239] on icon "Next image" at bounding box center [795, 234] width 15 height 15
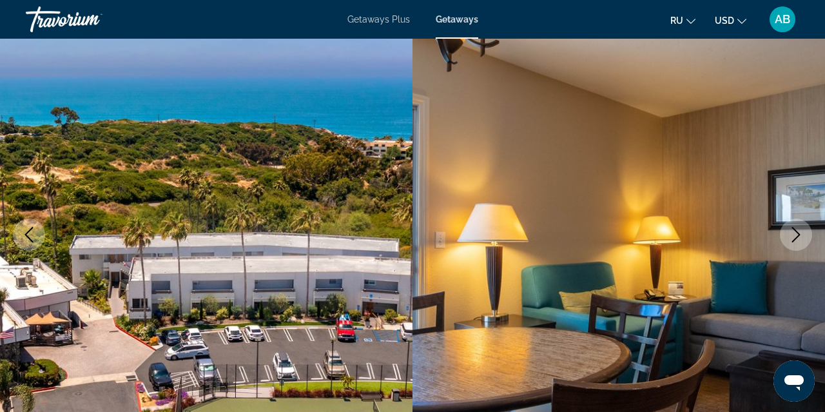
click at [793, 239] on icon "Next image" at bounding box center [795, 234] width 15 height 15
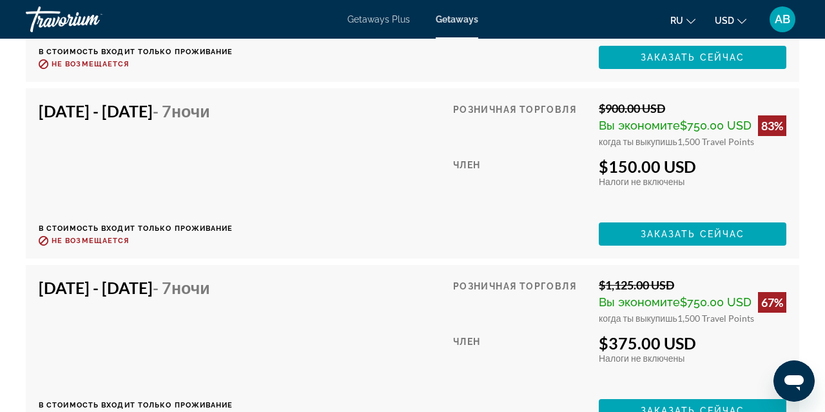
scroll to position [2938, 0]
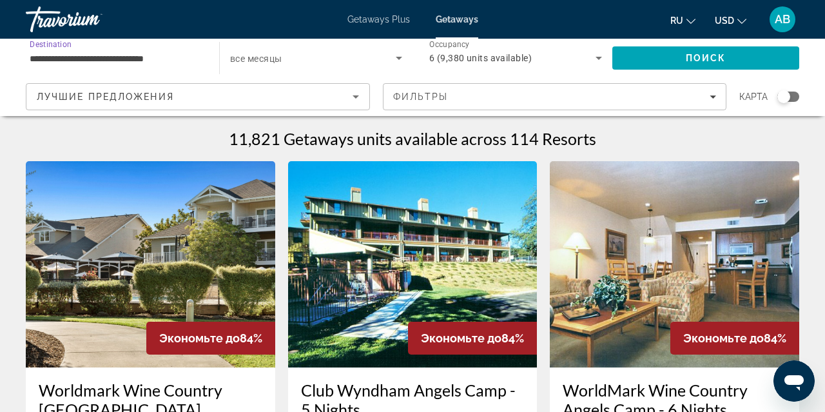
click at [100, 64] on input "**********" at bounding box center [116, 58] width 173 height 15
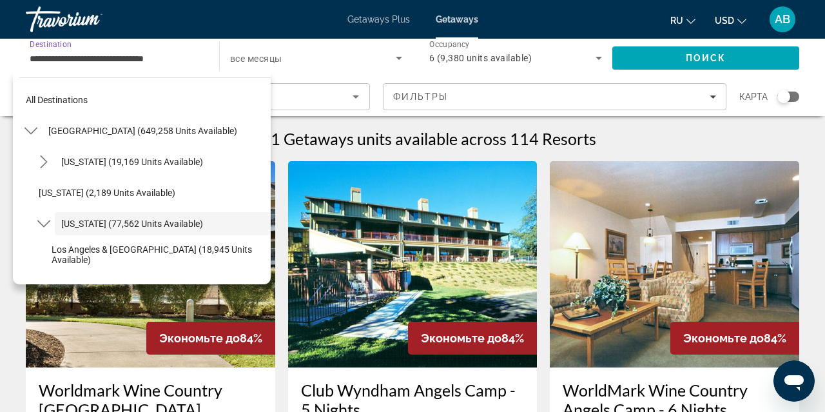
scroll to position [46, 0]
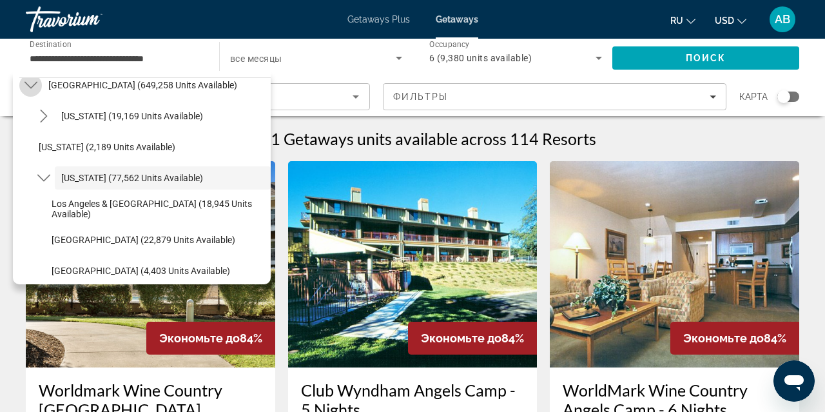
click at [32, 83] on icon "Toggle United States (649,258 units available) submenu" at bounding box center [30, 85] width 13 height 13
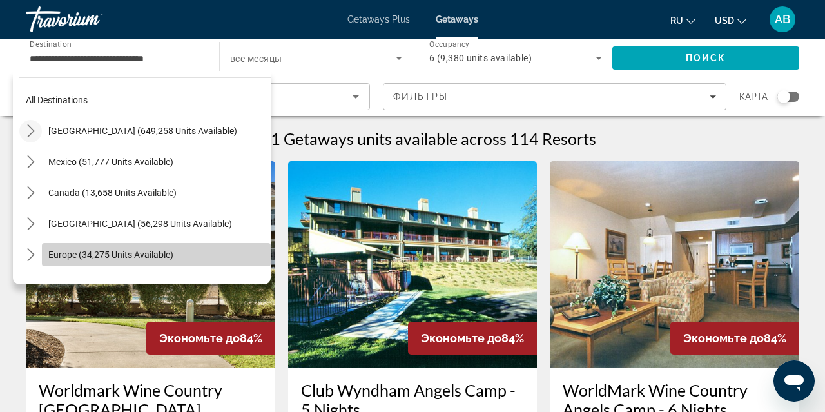
click at [102, 256] on span "Europe (34,275 units available)" at bounding box center [110, 254] width 125 height 10
type input "**********"
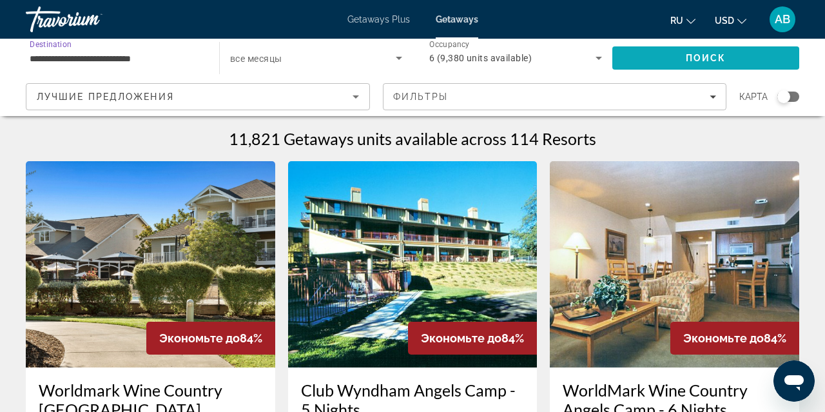
click at [625, 63] on span "Search" at bounding box center [705, 58] width 187 height 31
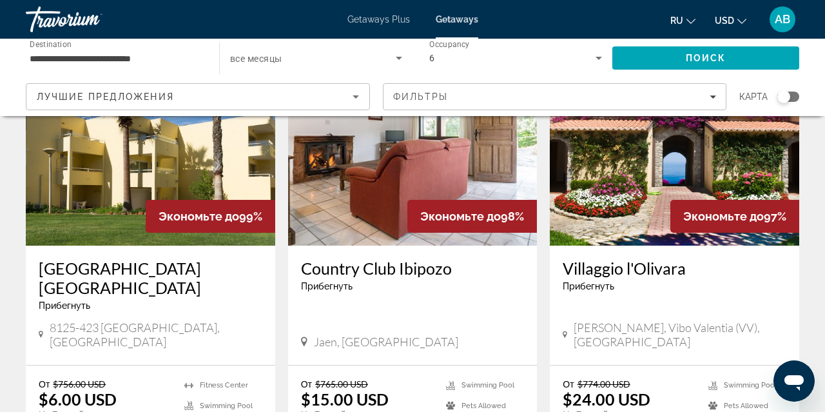
scroll to position [1540, 0]
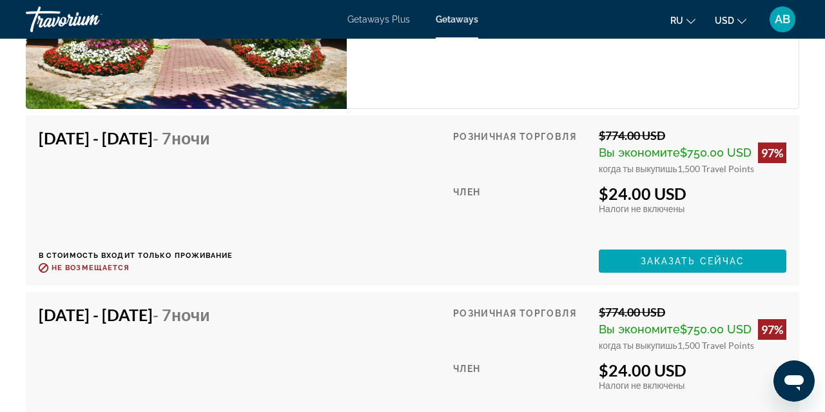
scroll to position [2850, 0]
